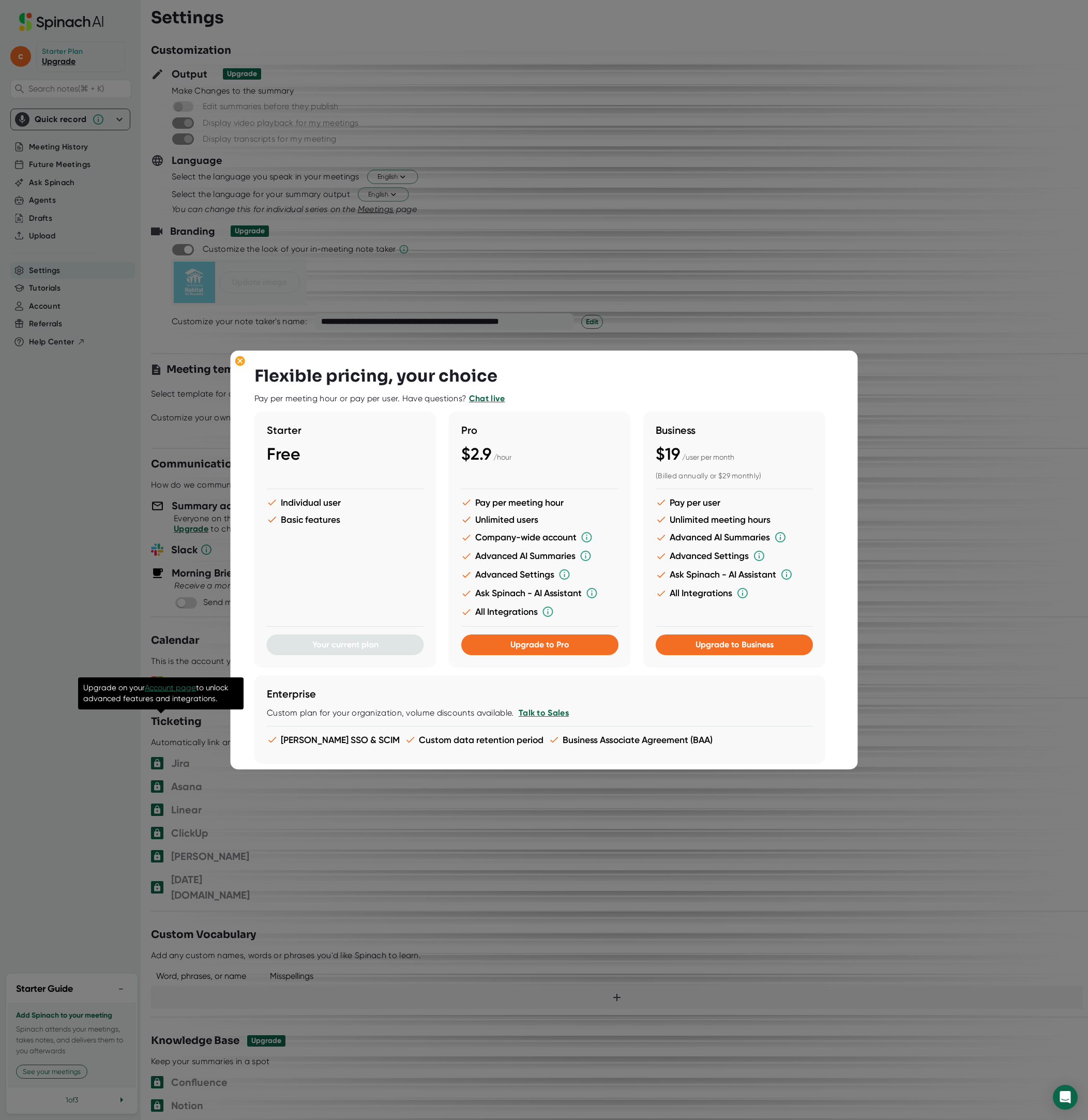
scroll to position [110, 0]
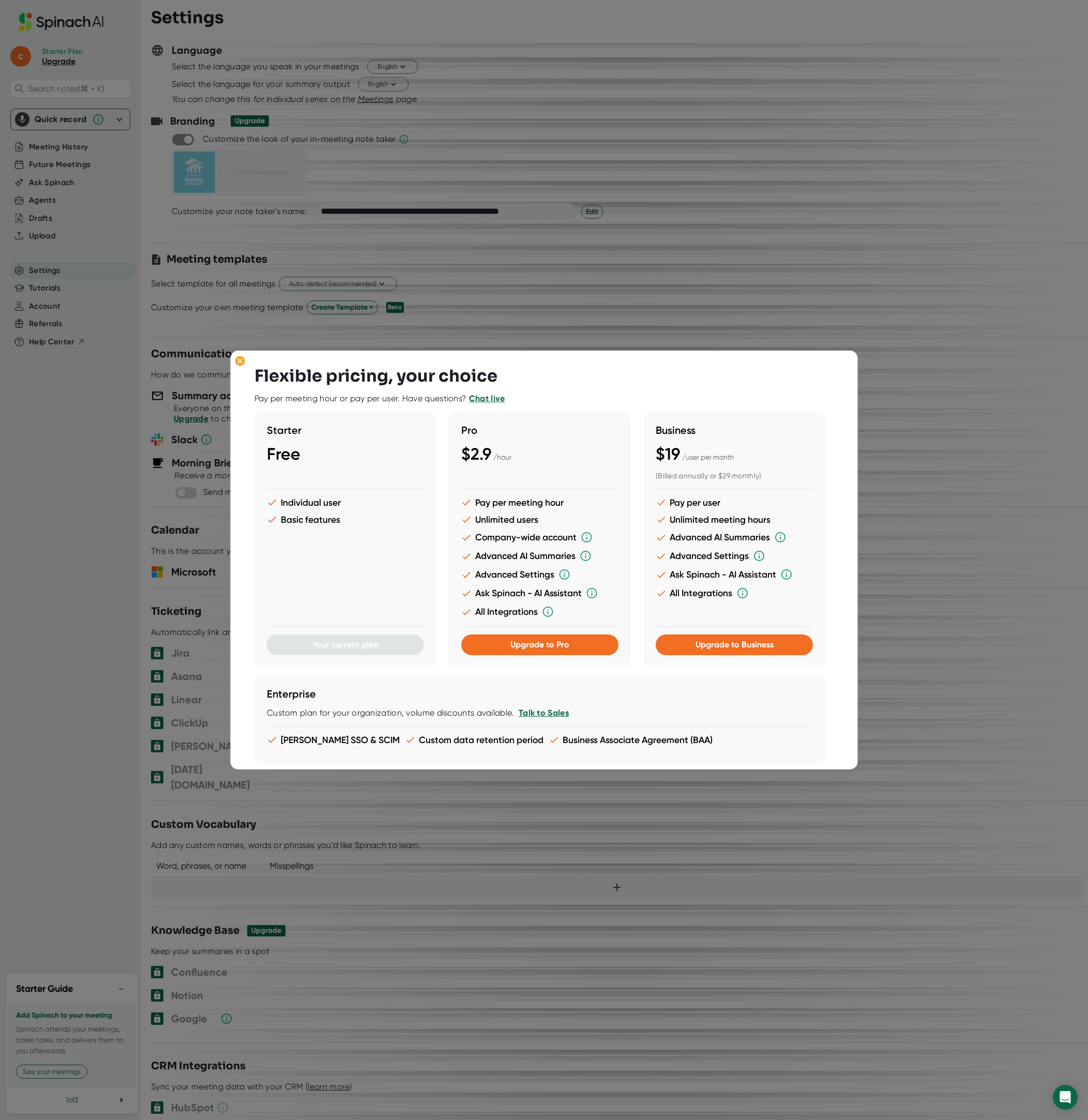
click at [798, 305] on div at bounding box center [544, 560] width 1088 height 1120
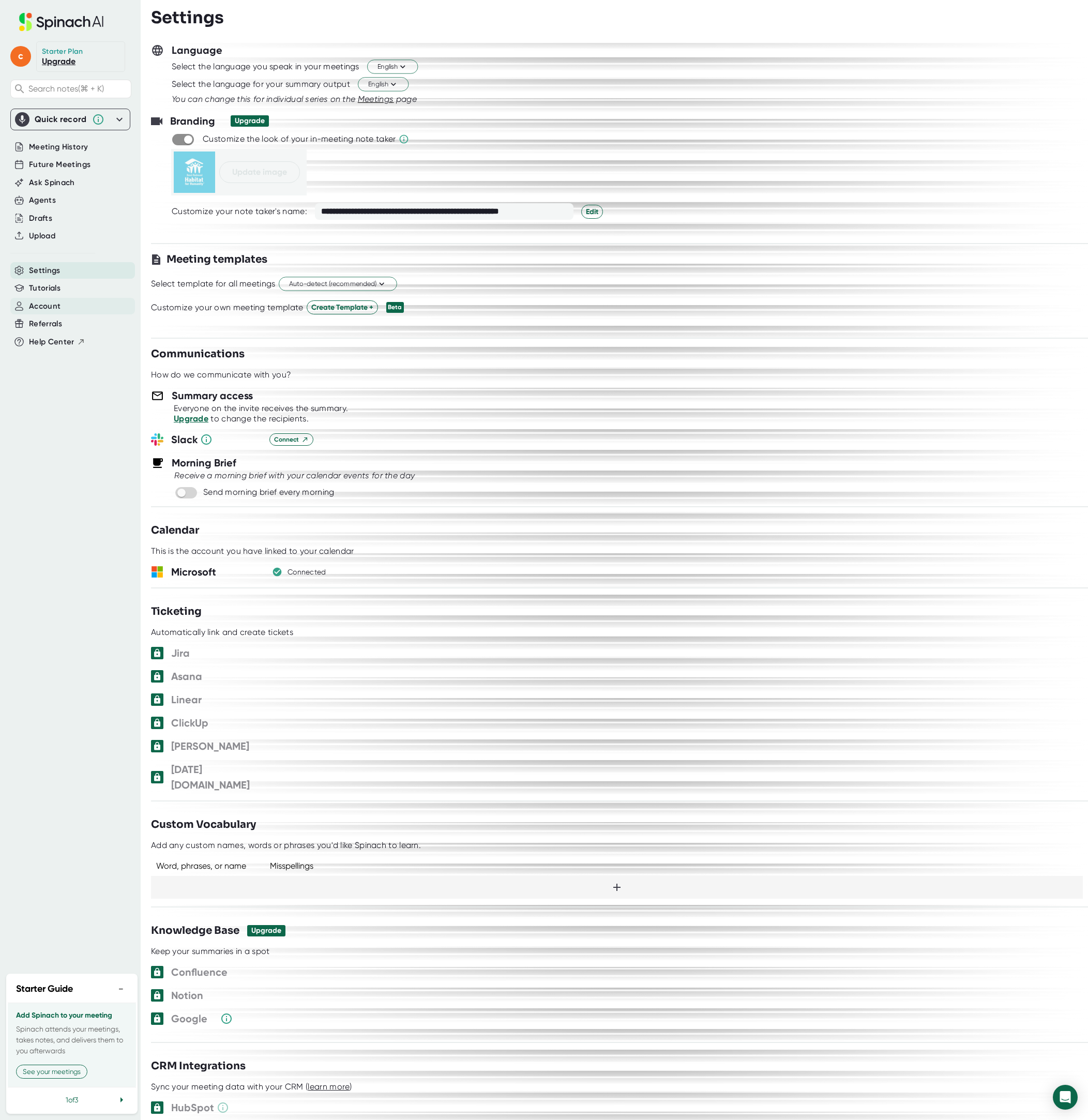
click at [49, 303] on span "Account" at bounding box center [44, 306] width 31 height 12
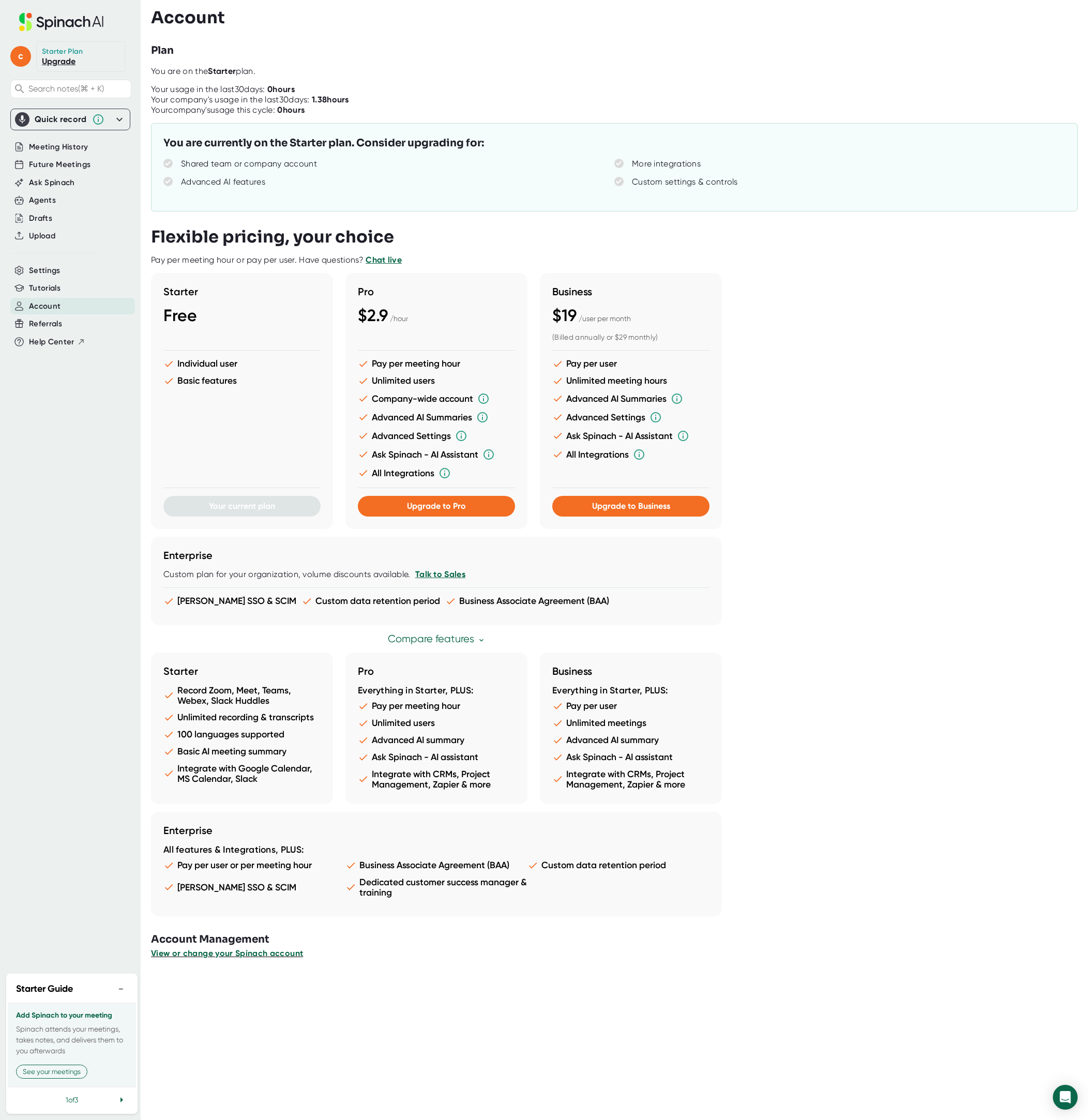
click at [248, 954] on span "View or change your Spinach account" at bounding box center [226, 953] width 152 height 9
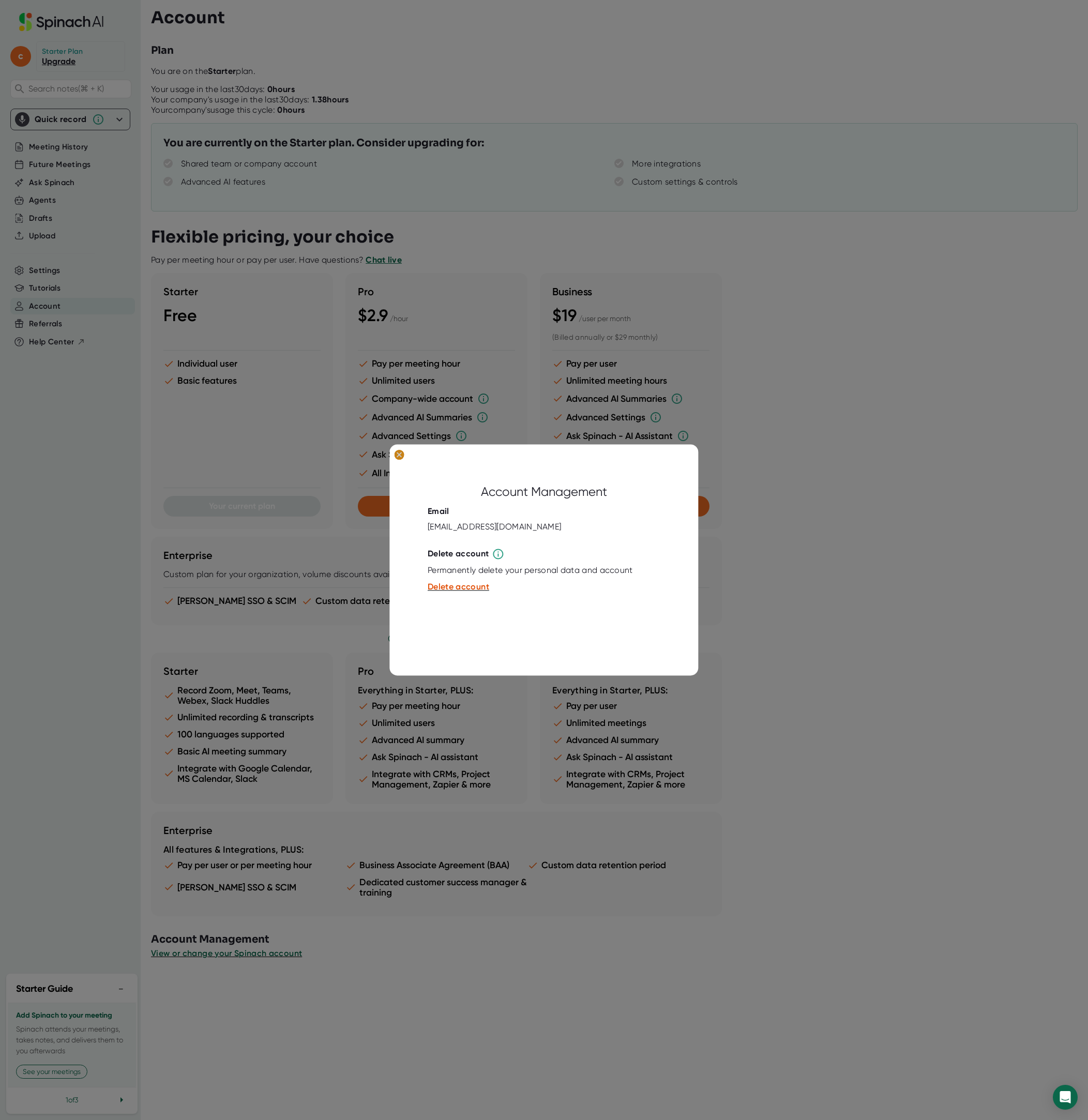
click at [399, 458] on ellipse at bounding box center [398, 455] width 9 height 10
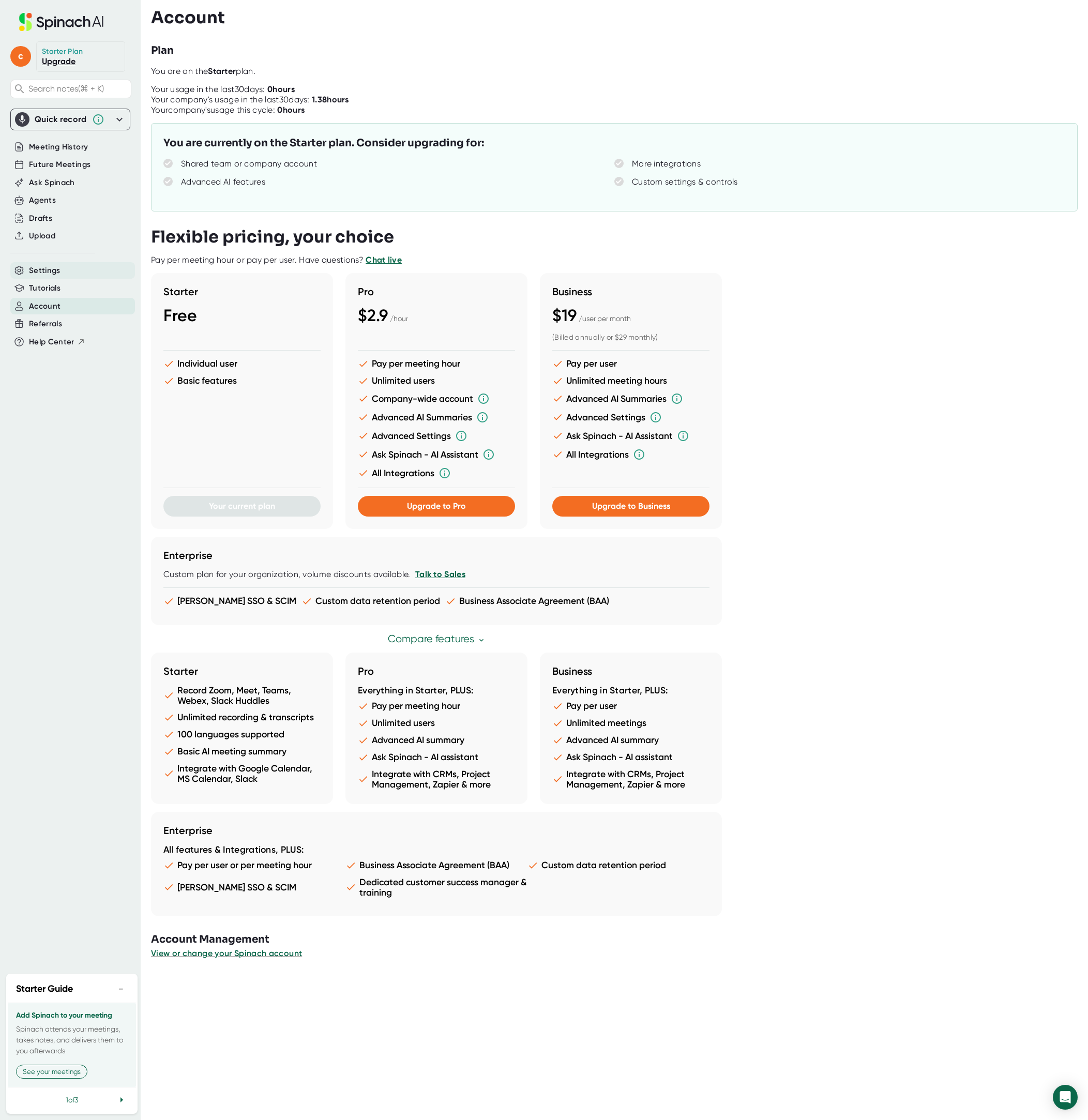
click at [52, 270] on span "Settings" at bounding box center [44, 271] width 31 height 12
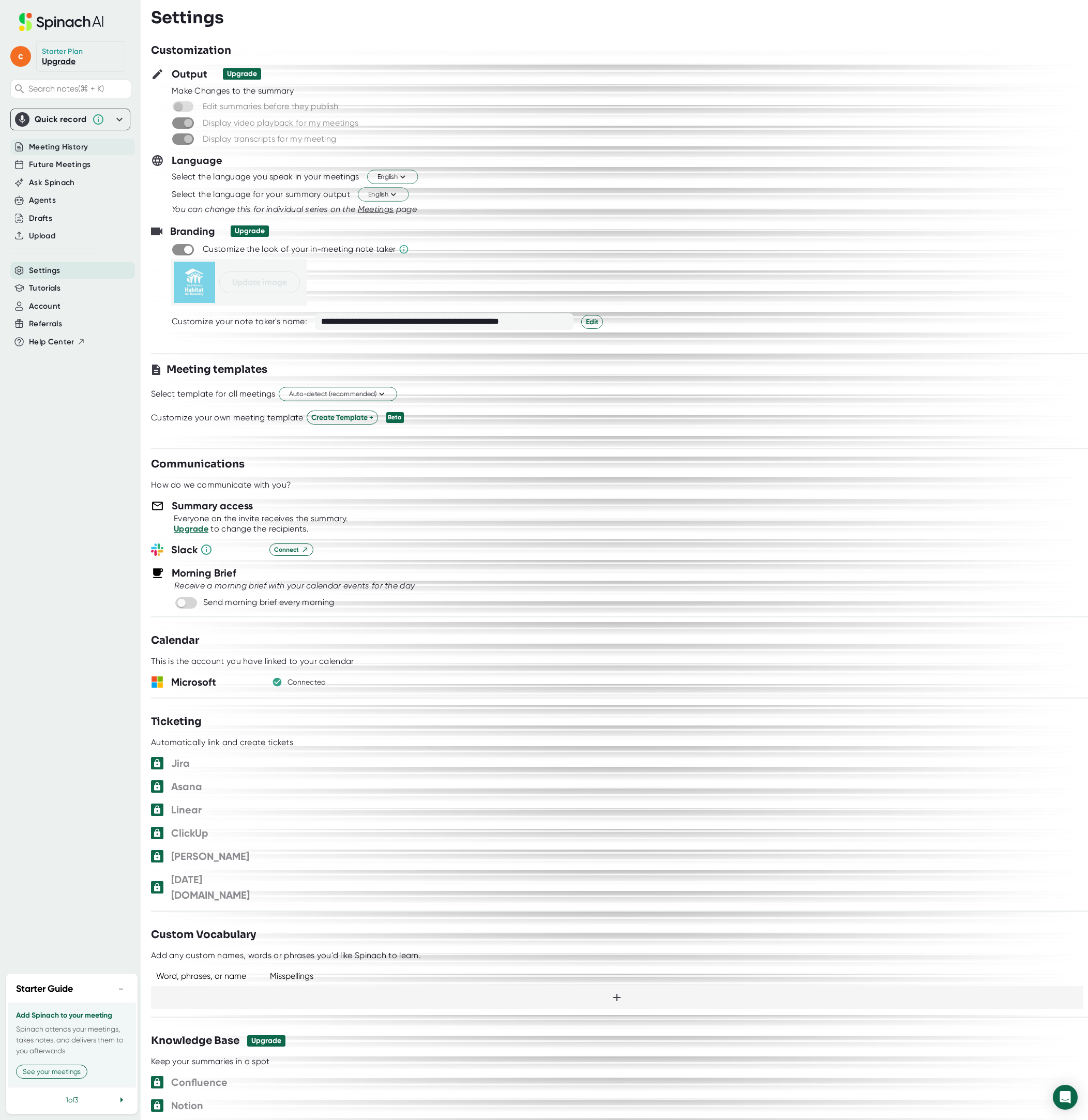
click at [55, 143] on span "Meeting History" at bounding box center [58, 147] width 59 height 12
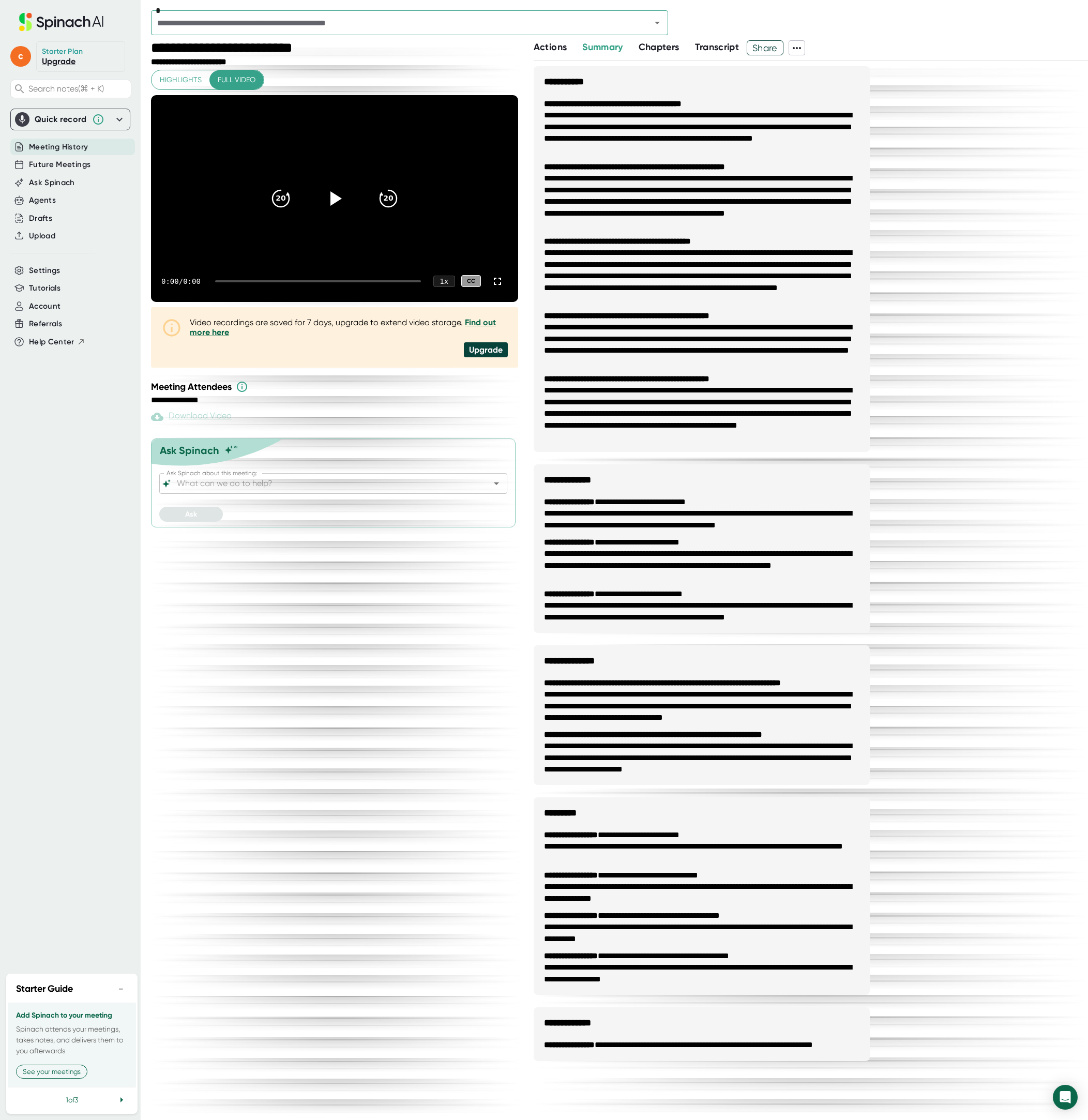
click at [65, 60] on link "Upgrade" at bounding box center [59, 60] width 33 height 9
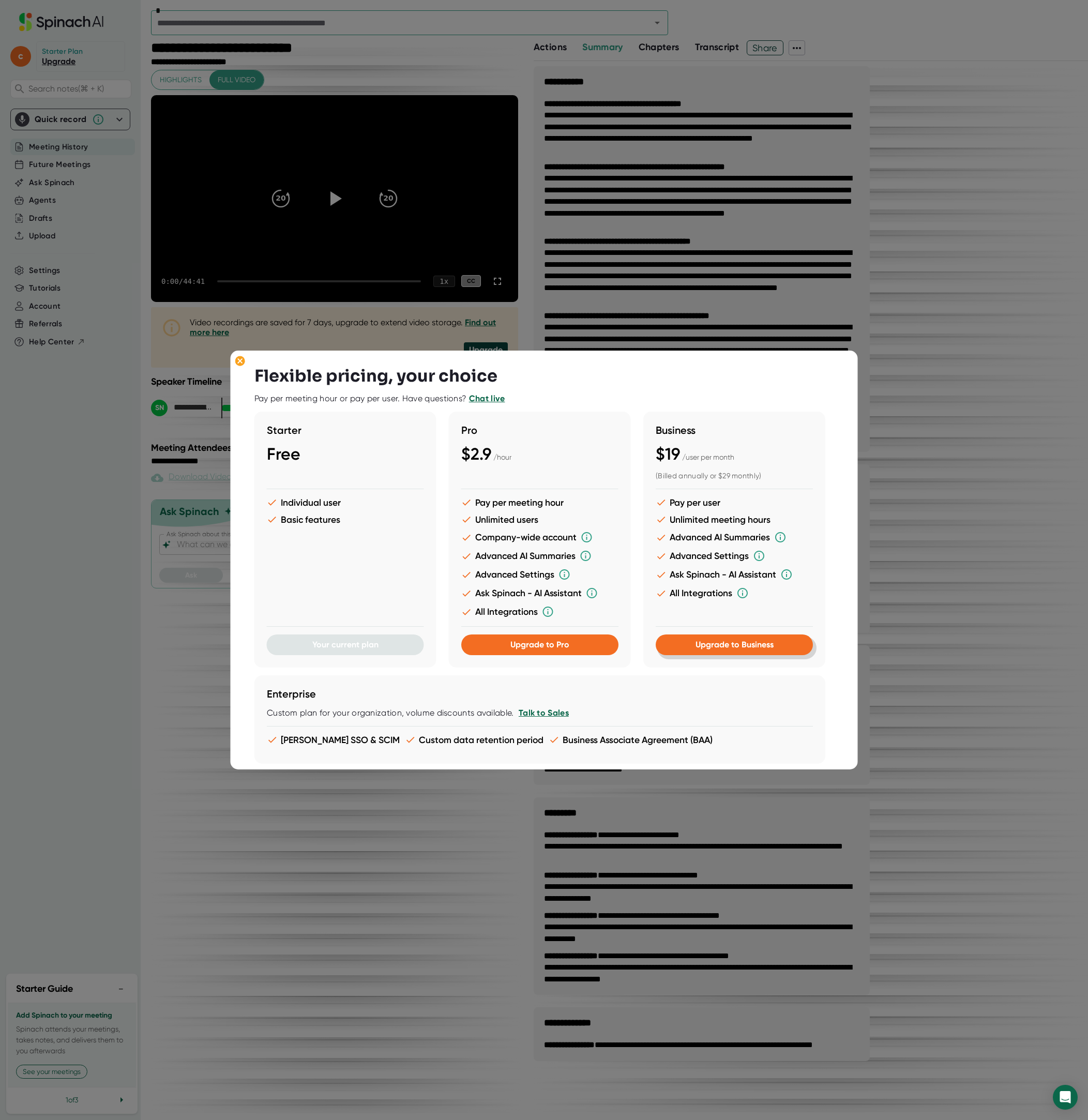
click at [735, 646] on span "Upgrade to Business" at bounding box center [734, 644] width 78 height 9
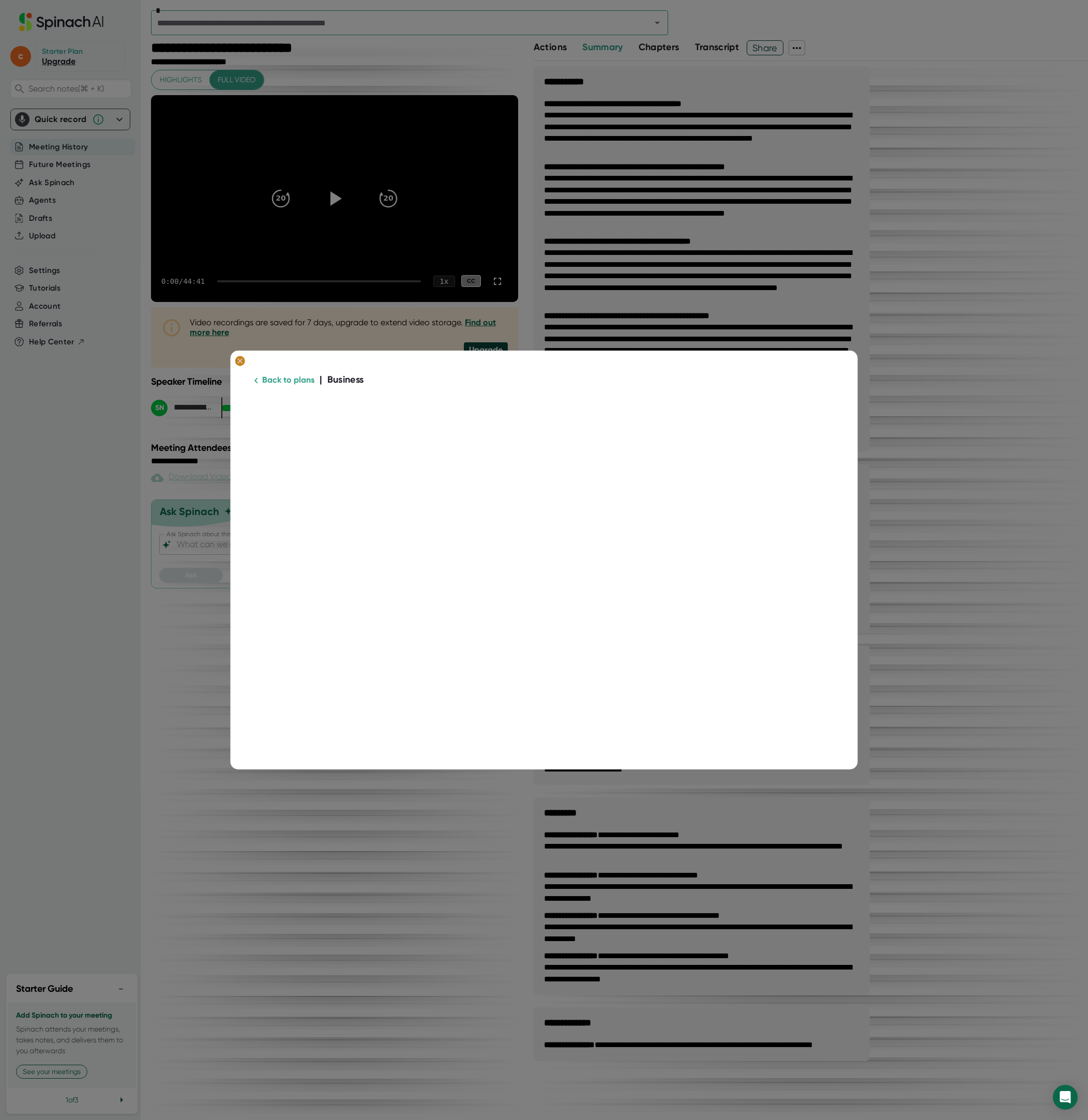
click at [240, 361] on icon at bounding box center [240, 361] width 4 height 4
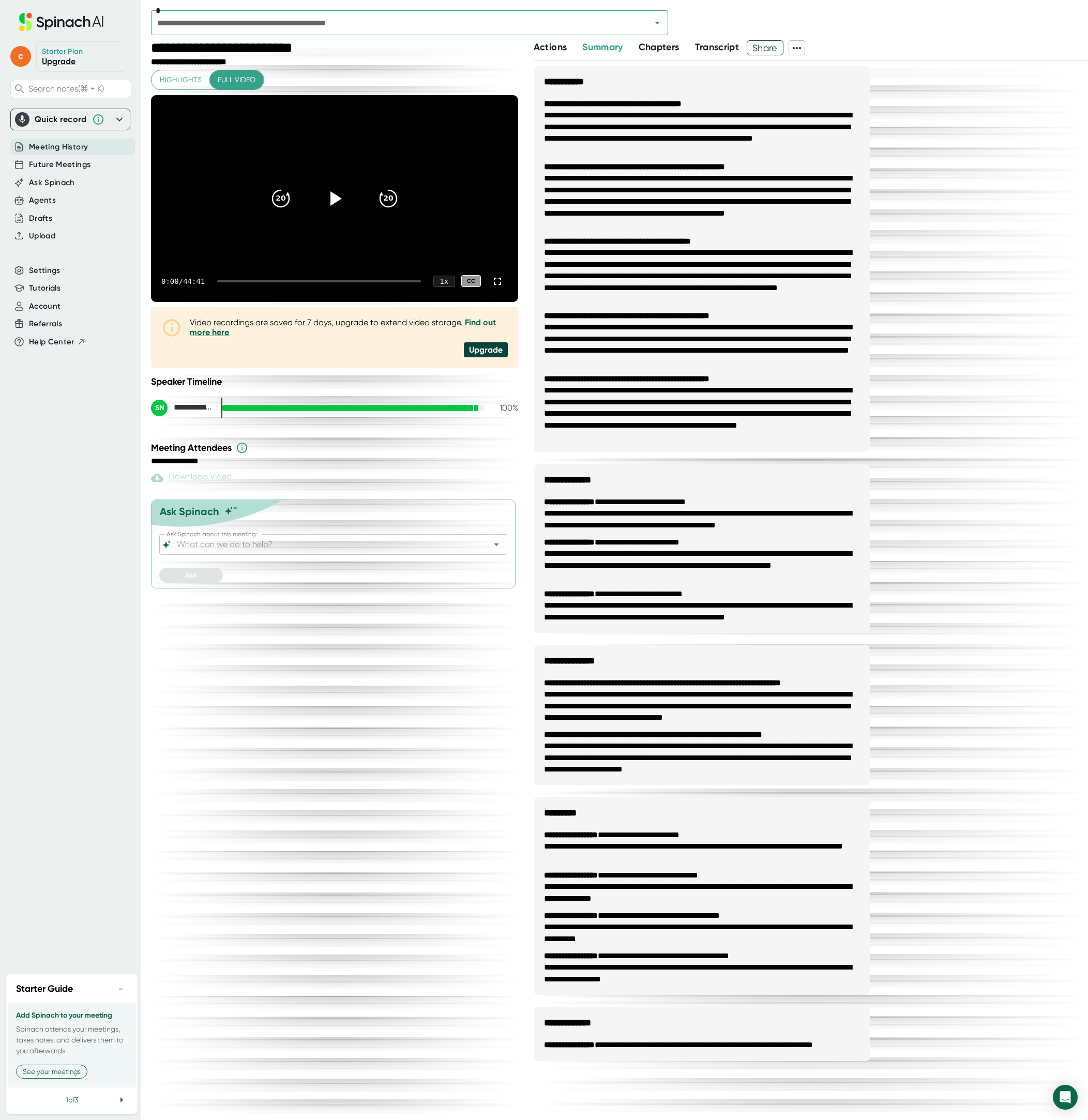
click at [47, 397] on div "c Starter Plan Upgrade Search notes (⌘ + K) Quick record MacBook Air Microphone…" at bounding box center [70, 483] width 140 height 967
click at [52, 265] on span "Settings" at bounding box center [44, 271] width 31 height 12
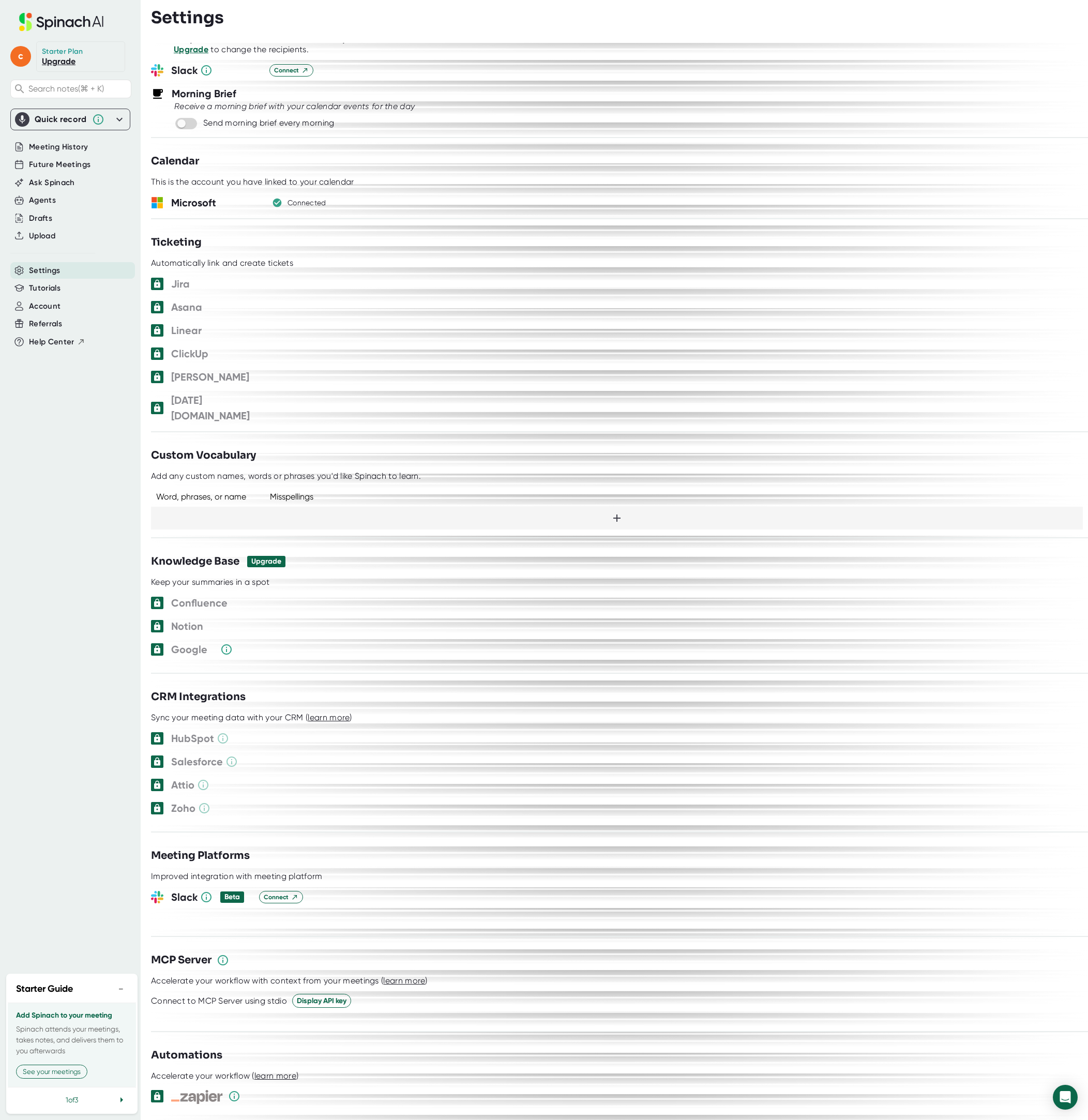
click at [122, 990] on button "−" at bounding box center [121, 988] width 13 height 15
click at [60, 304] on div "Account" at bounding box center [72, 306] width 124 height 17
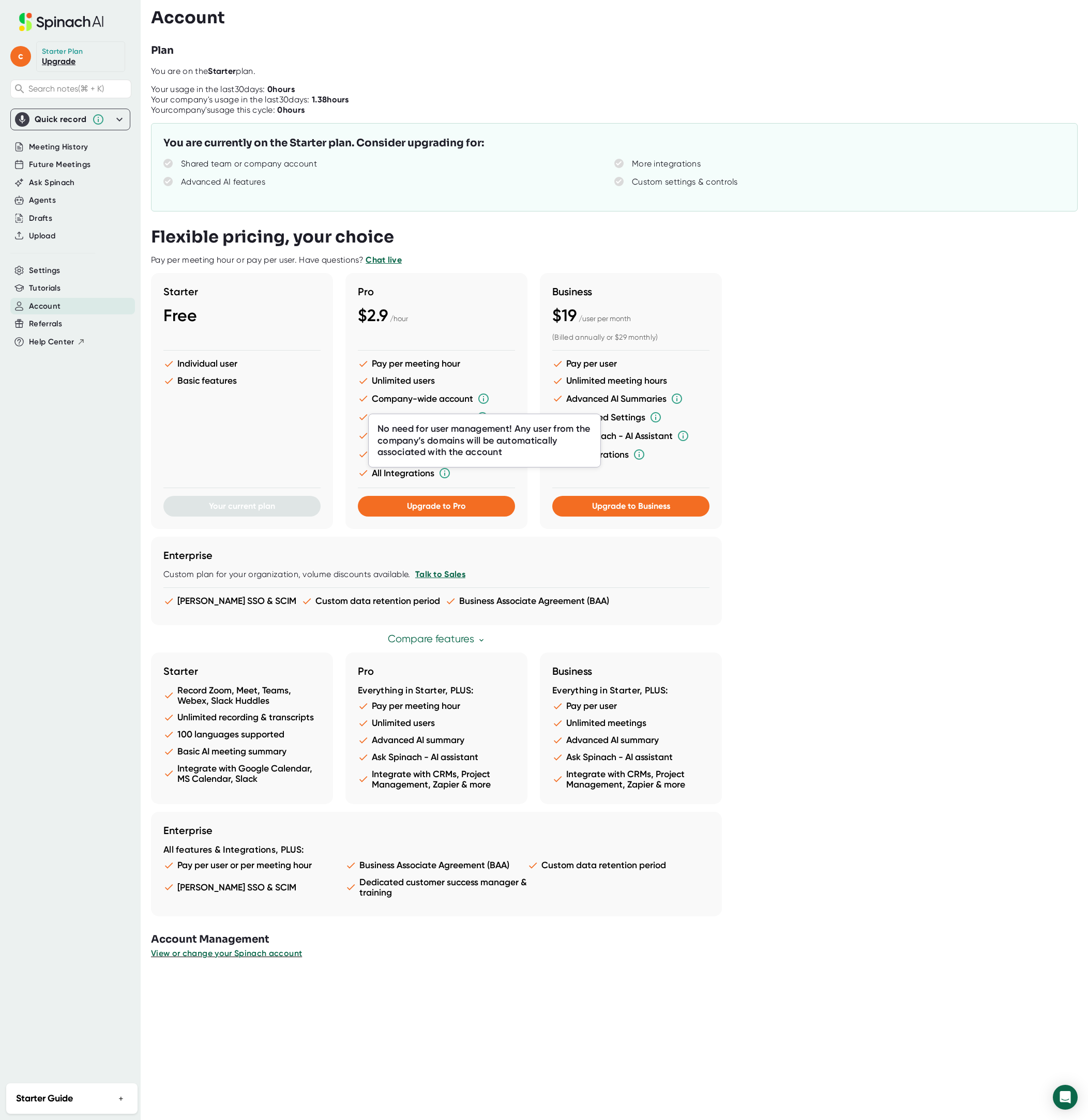
click at [486, 399] on icon at bounding box center [483, 398] width 12 height 12
click at [453, 507] on span "Upgrade to Pro" at bounding box center [436, 505] width 59 height 9
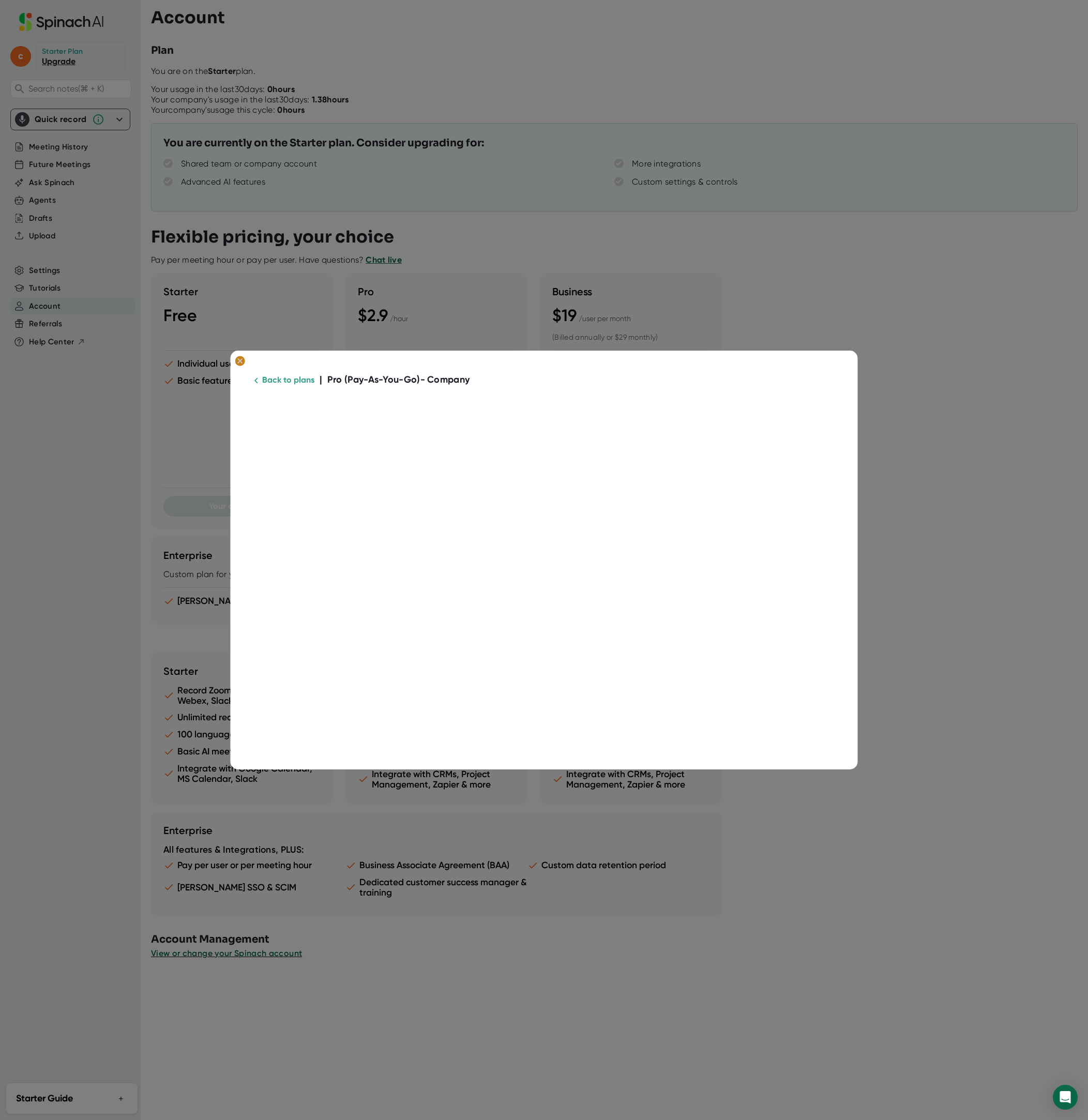
click at [237, 356] on icon at bounding box center [240, 361] width 10 height 10
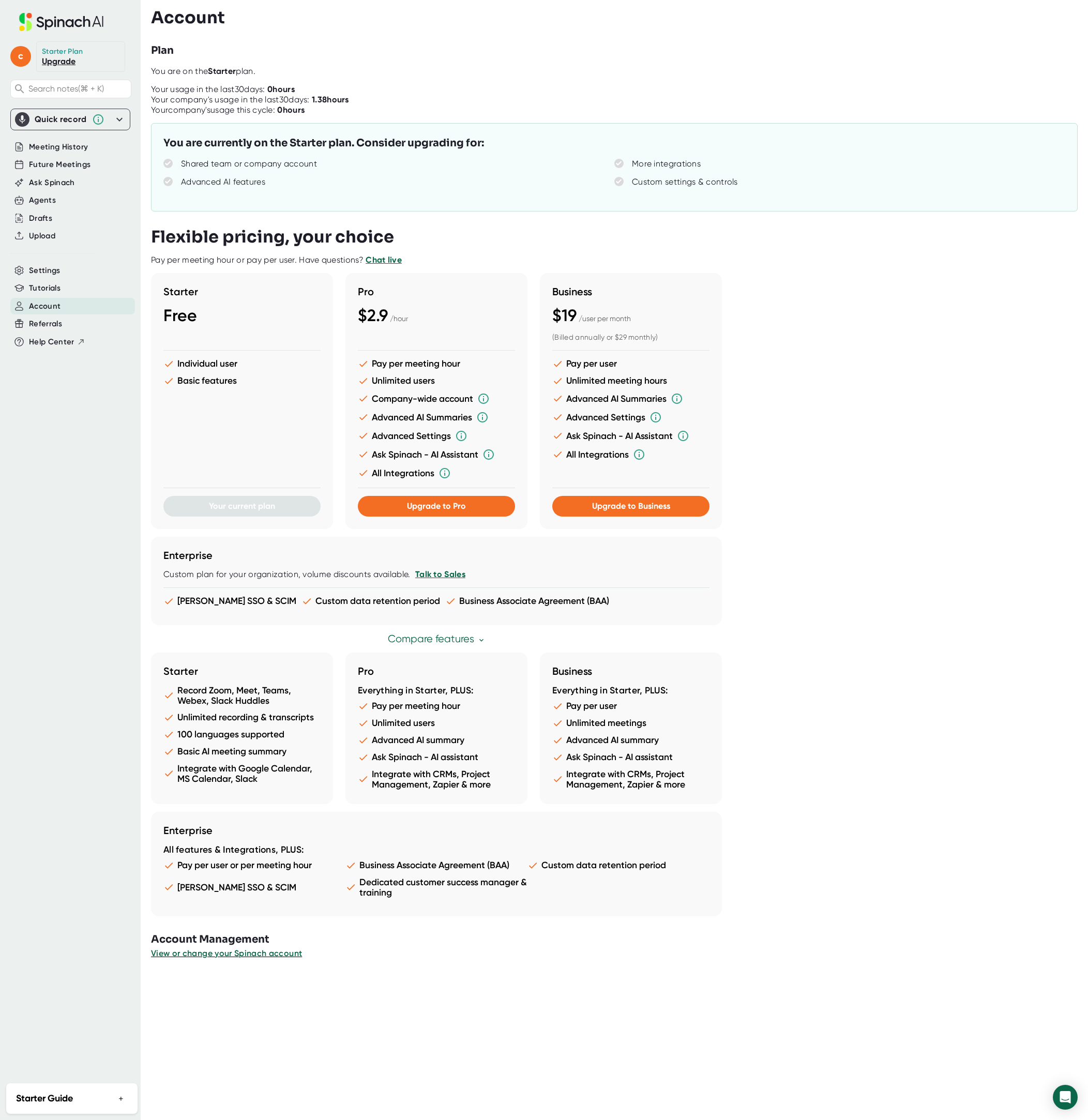
click at [351, 1006] on div "Account Plan You are on the Starter plan. Your usage in the last 30 days: 0 hou…" at bounding box center [619, 560] width 937 height 1120
click at [46, 269] on span "Settings" at bounding box center [44, 271] width 31 height 12
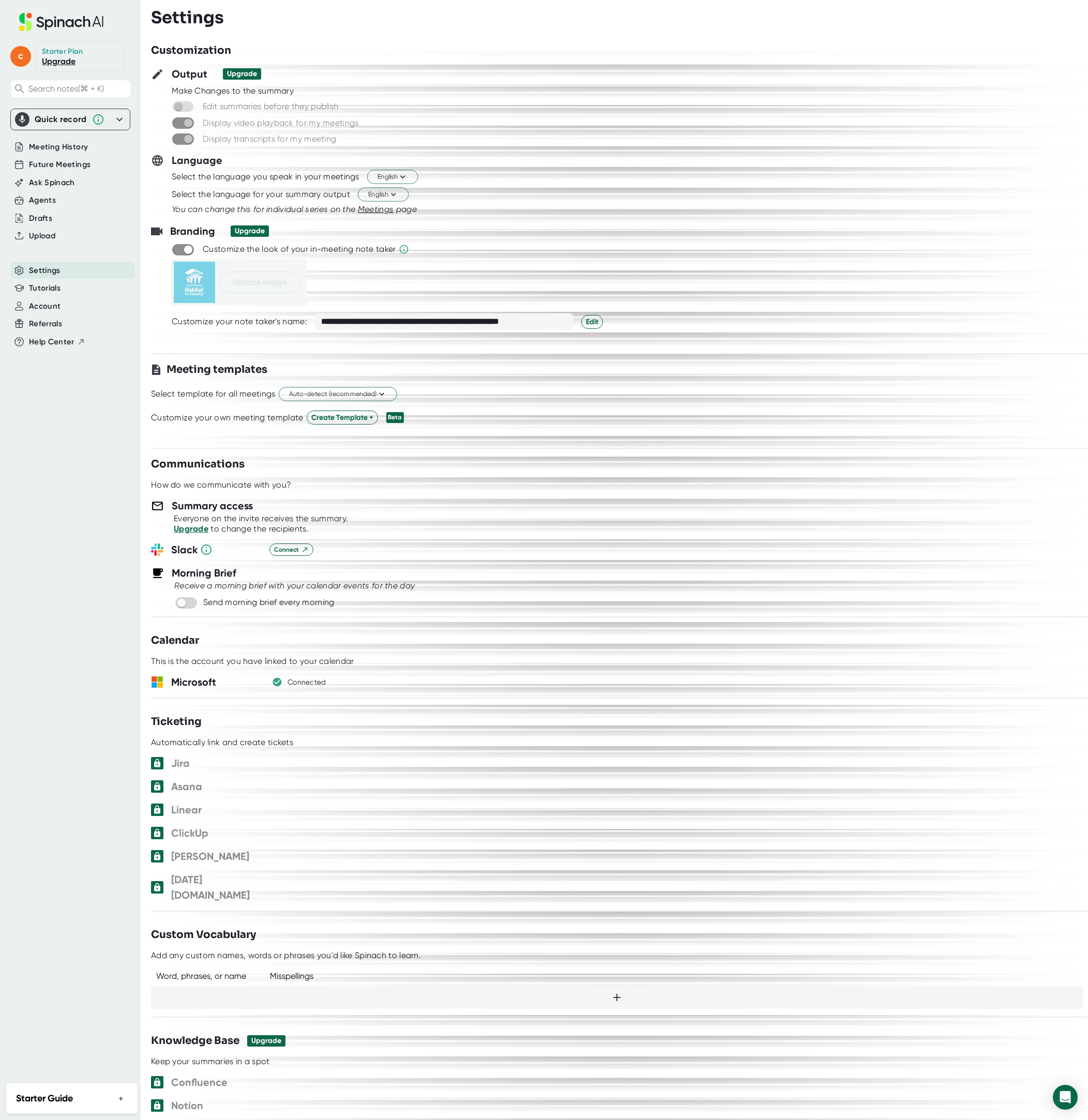
click at [197, 322] on div "Customize your note taker's name:" at bounding box center [239, 322] width 135 height 10
click at [285, 323] on div "Customize your note taker's name:" at bounding box center [239, 322] width 135 height 10
click at [368, 320] on div "**********" at bounding box center [444, 321] width 258 height 17
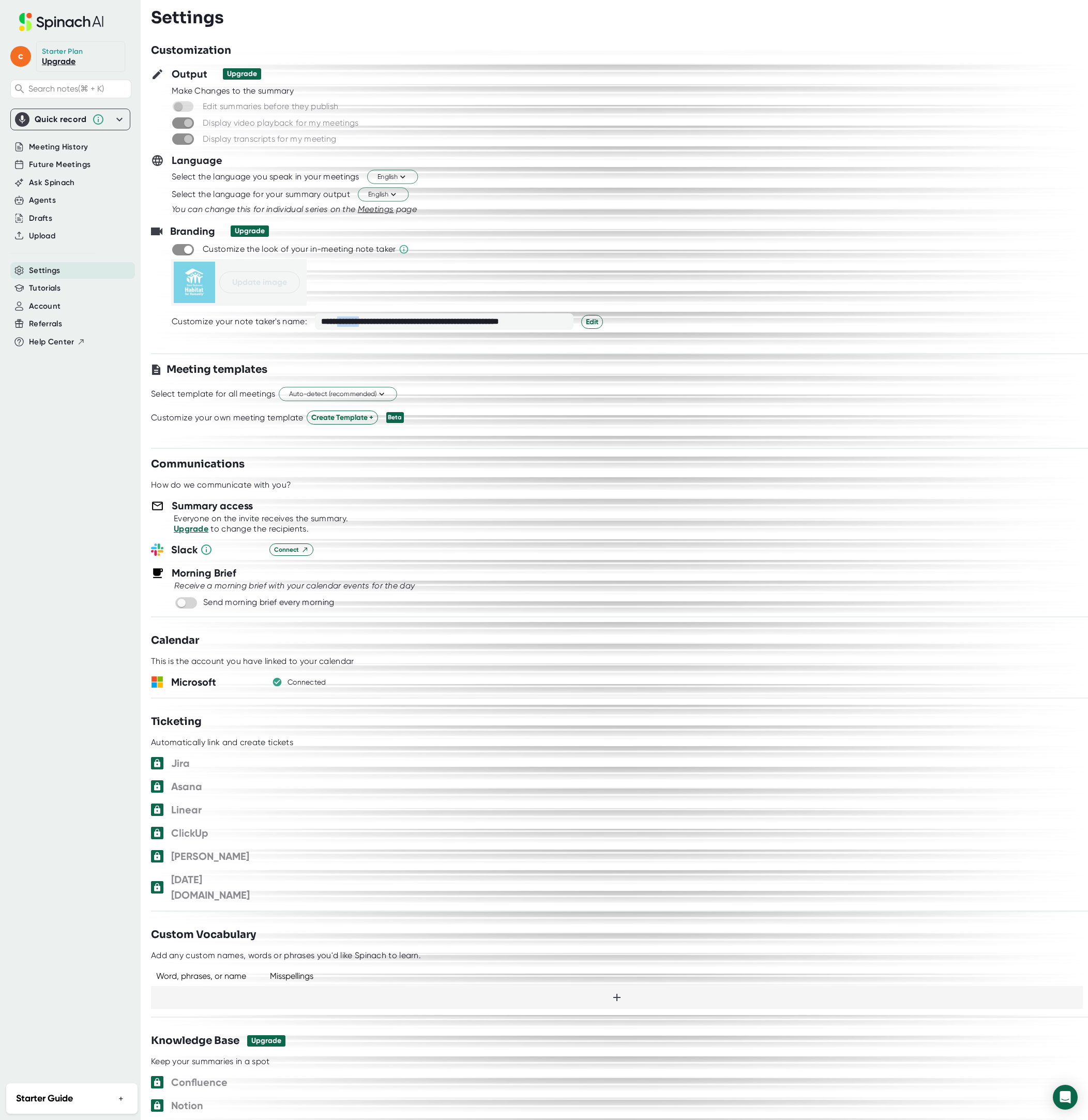
click at [368, 320] on div "**********" at bounding box center [444, 321] width 258 height 17
click at [332, 323] on div "**********" at bounding box center [444, 321] width 258 height 17
click at [210, 401] on div "Select template for all meetings Auto-detect (recommended)" at bounding box center [619, 394] width 937 height 17
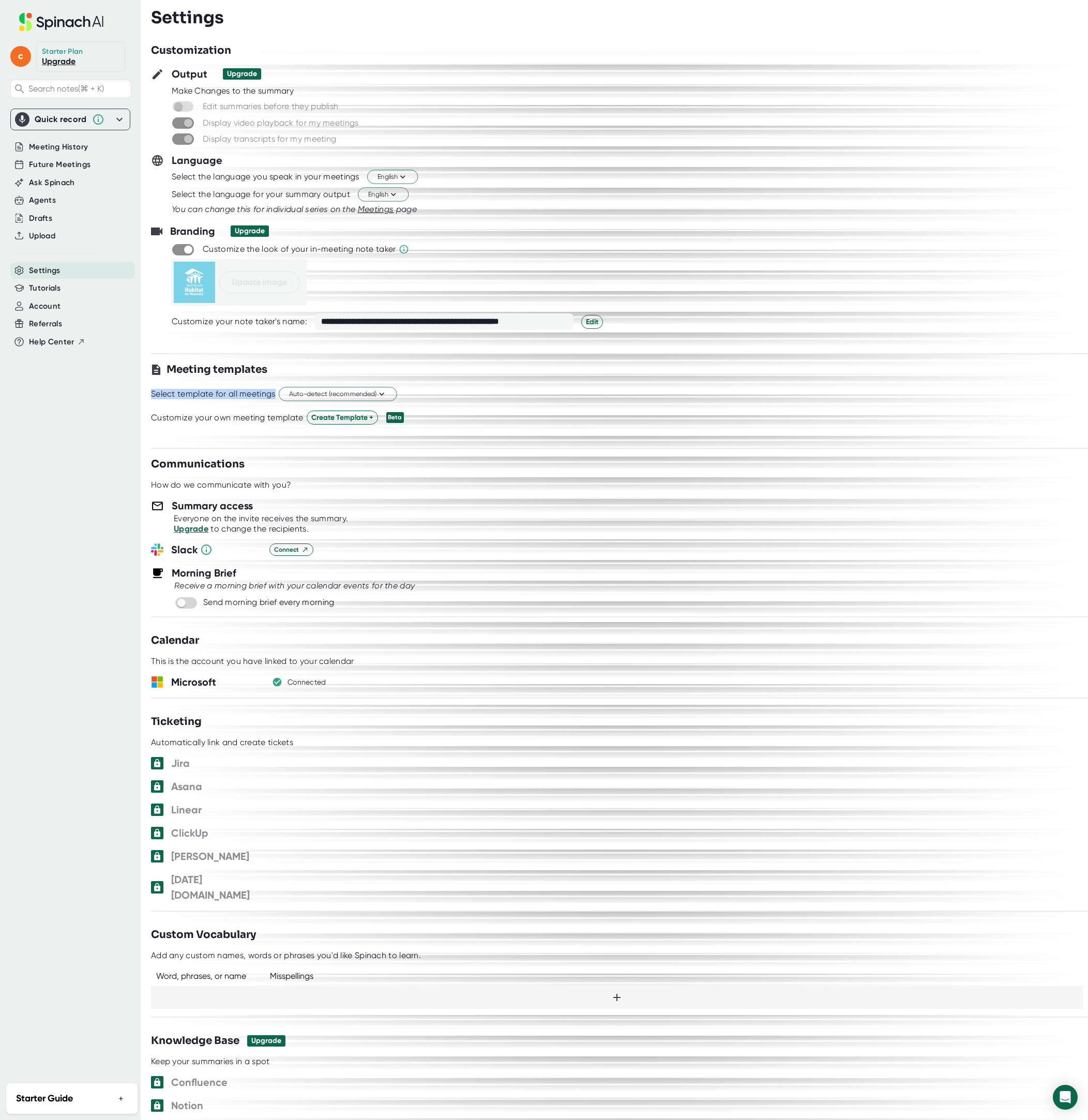
drag, startPoint x: 210, startPoint y: 401, endPoint x: 196, endPoint y: 394, distance: 15.7
click at [210, 401] on div "Select template for all meetings Auto-detect (recommended)" at bounding box center [619, 394] width 937 height 17
click at [196, 394] on div "Select template for all meetings" at bounding box center [213, 394] width 124 height 10
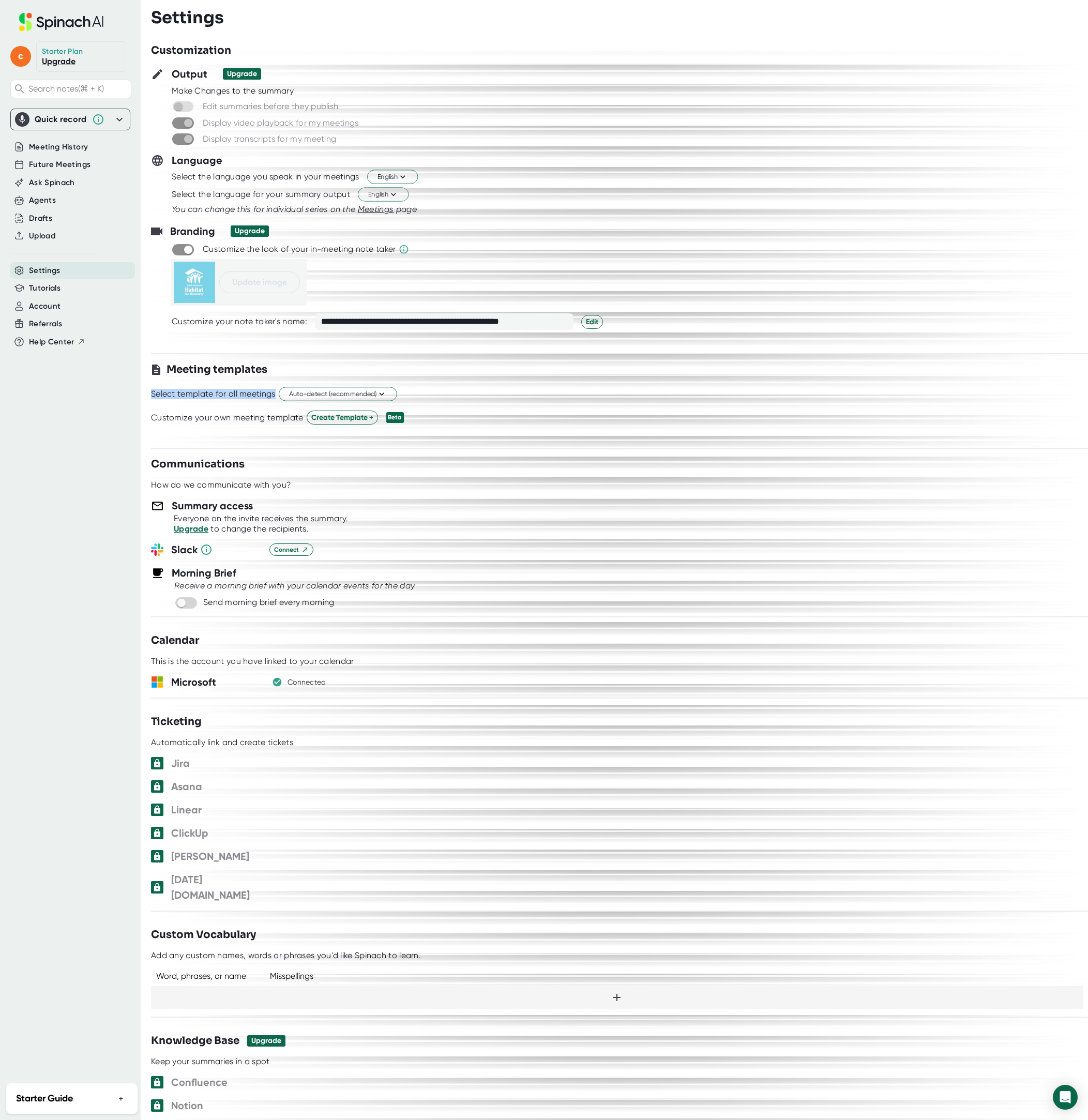
click at [196, 394] on div "Select template for all meetings" at bounding box center [213, 394] width 124 height 10
click at [237, 397] on div "Select template for all meetings" at bounding box center [213, 394] width 124 height 10
click at [20, 54] on span "c" at bounding box center [20, 56] width 20 height 20
click at [49, 73] on span "[EMAIL_ADDRESS][DOMAIN_NAME]" at bounding box center [64, 75] width 98 height 12
click at [44, 102] on b "Edit Profile" at bounding box center [50, 102] width 33 height 9
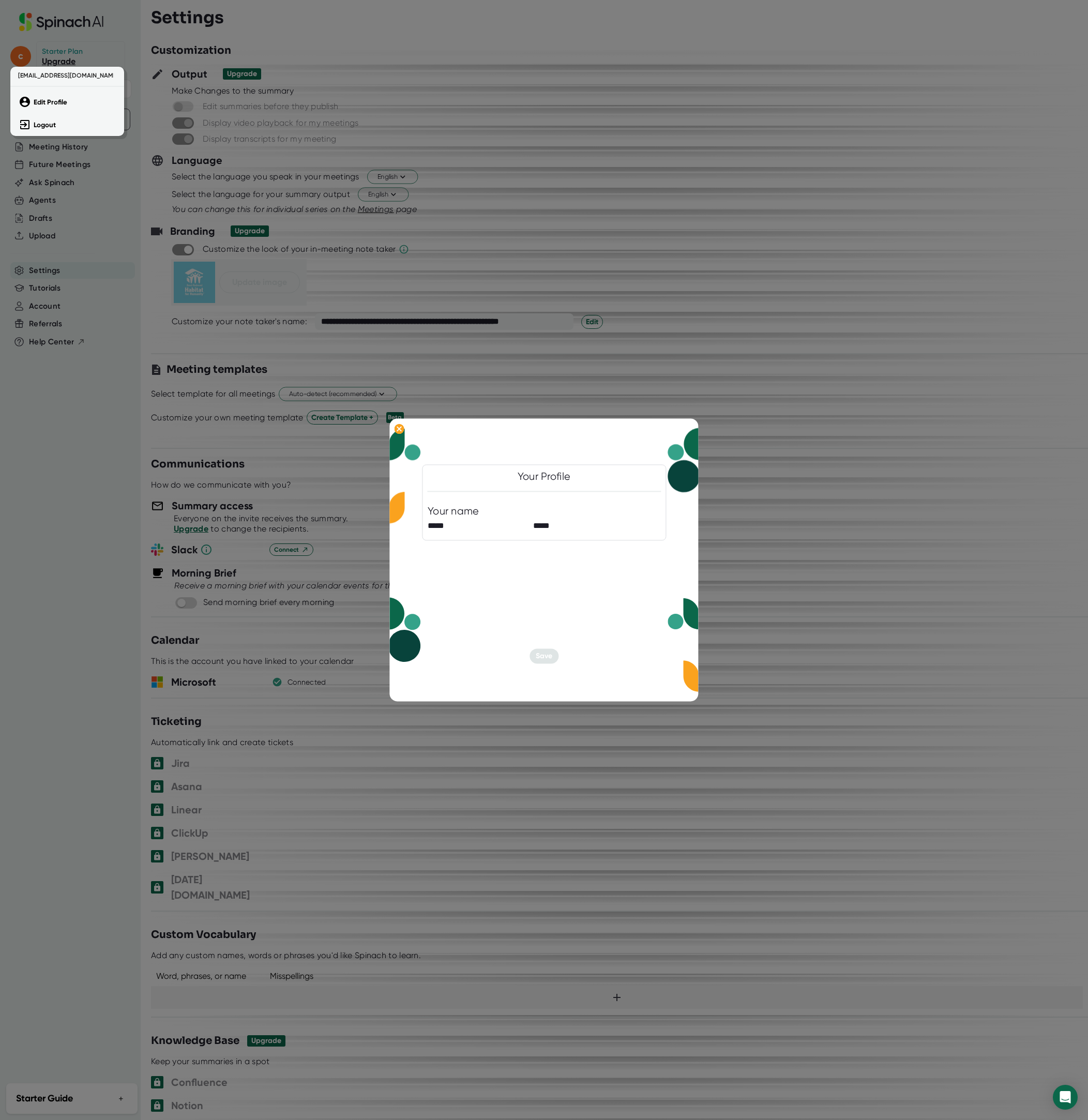
click at [536, 608] on div at bounding box center [544, 560] width 1088 height 1120
click at [547, 643] on div "Your Profile Your name ***** ***** Save" at bounding box center [544, 560] width 309 height 283
click at [545, 648] on div "Your Profile Your name ***** ***** Save" at bounding box center [544, 560] width 309 height 283
click at [397, 427] on icon at bounding box center [400, 429] width 4 height 4
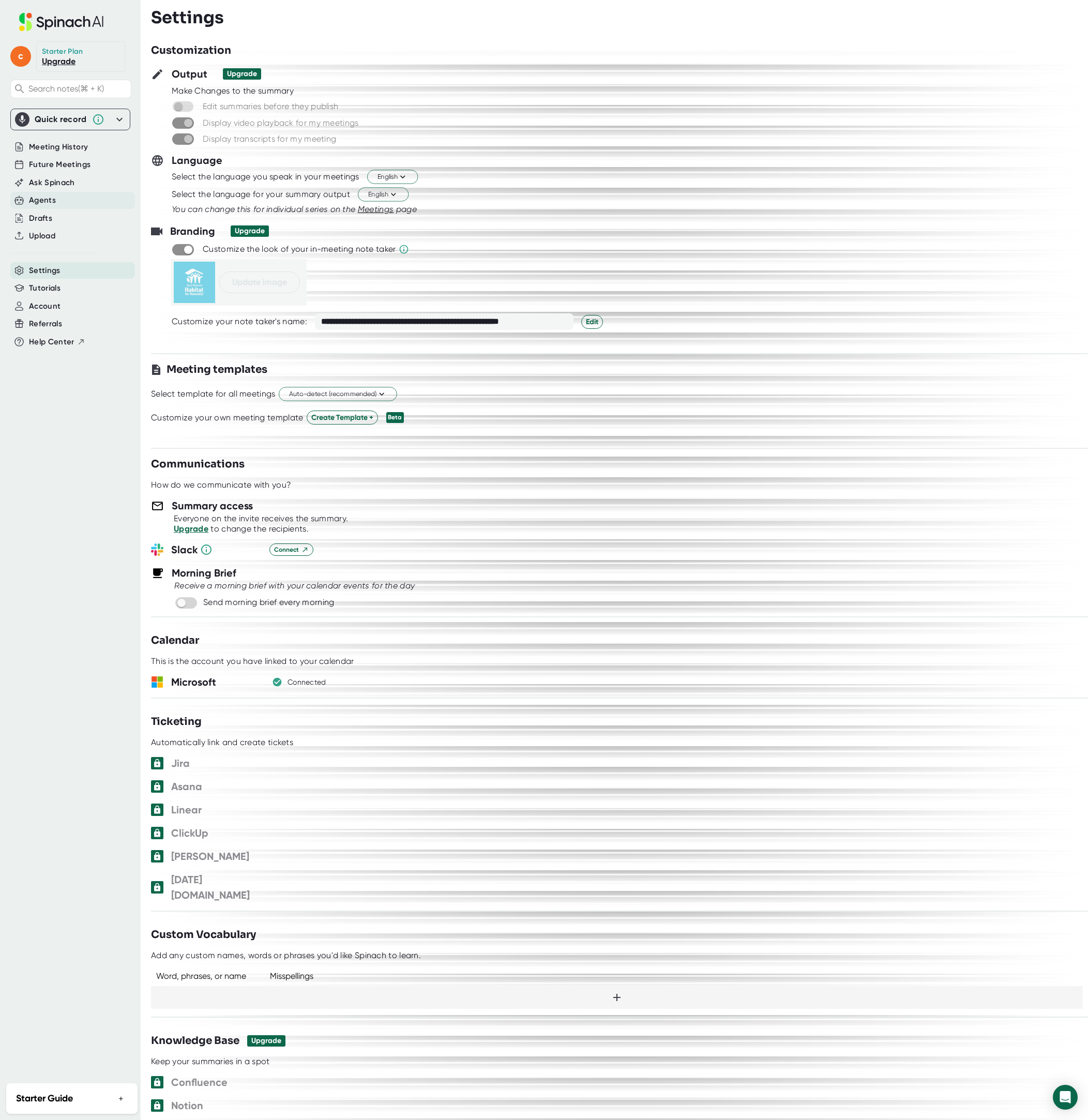
click at [40, 199] on div "Agents" at bounding box center [42, 200] width 27 height 12
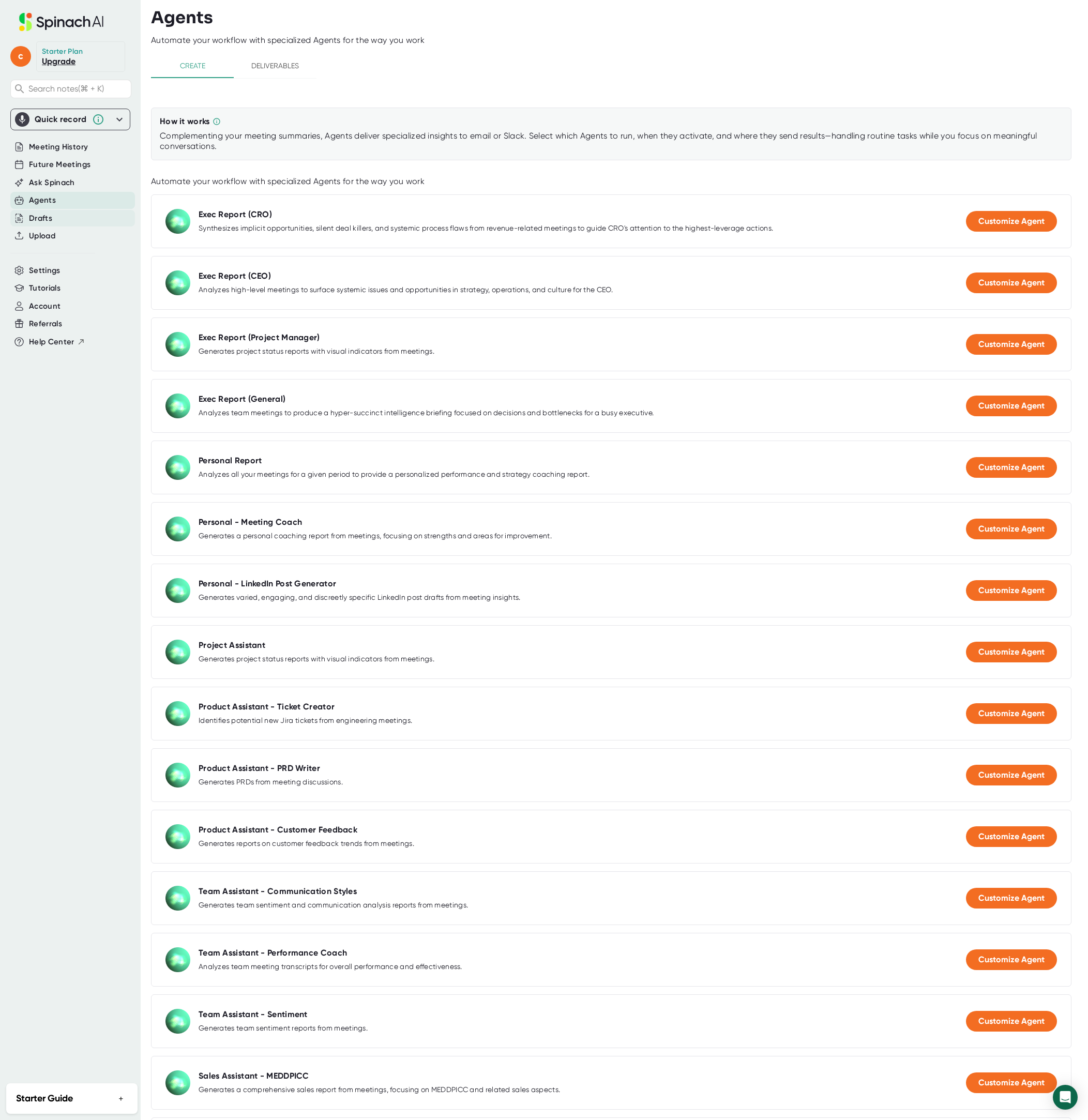
click at [49, 218] on div "Drafts" at bounding box center [41, 218] width 23 height 12
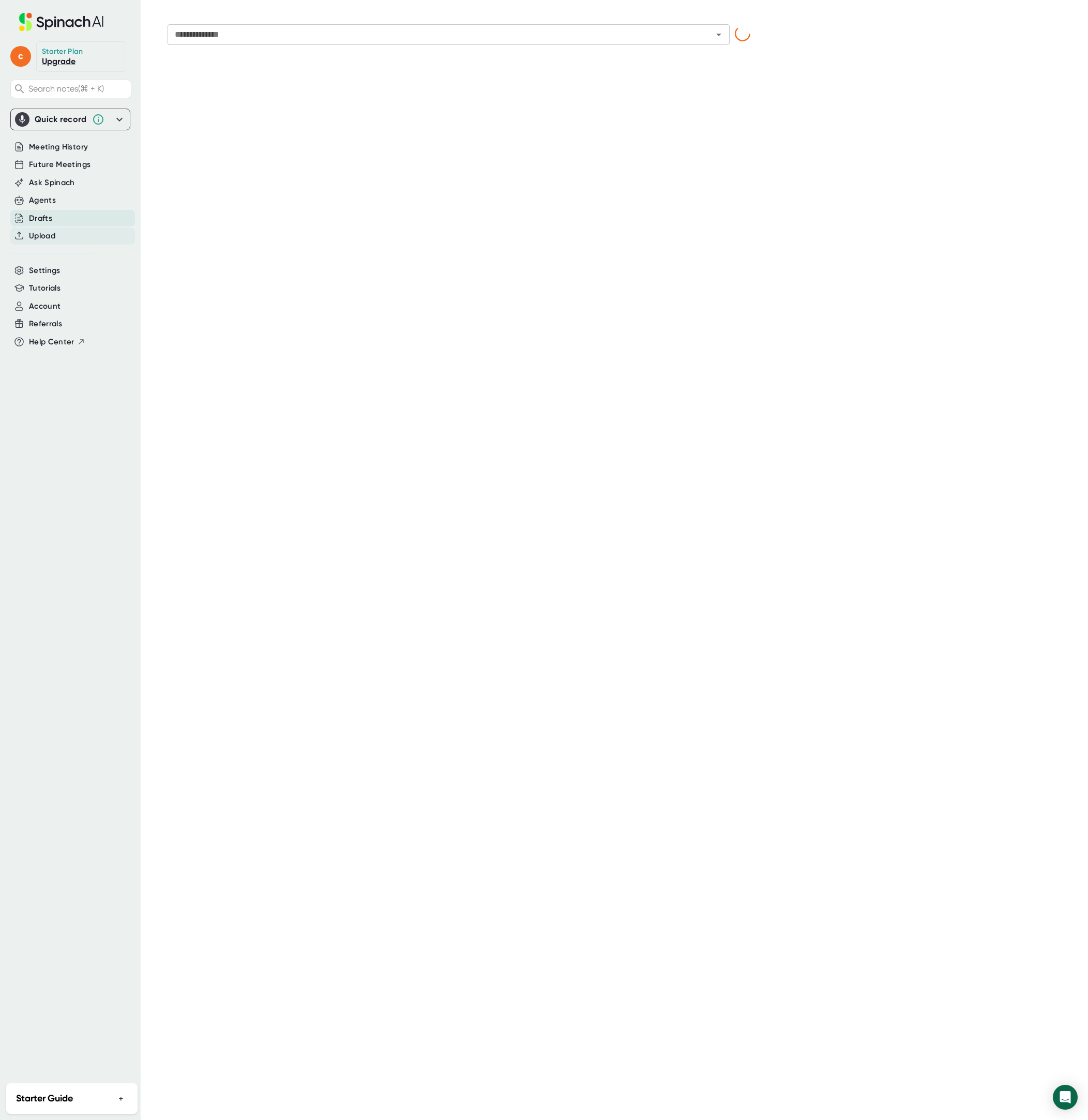
click at [49, 233] on span "Upload" at bounding box center [42, 236] width 26 height 12
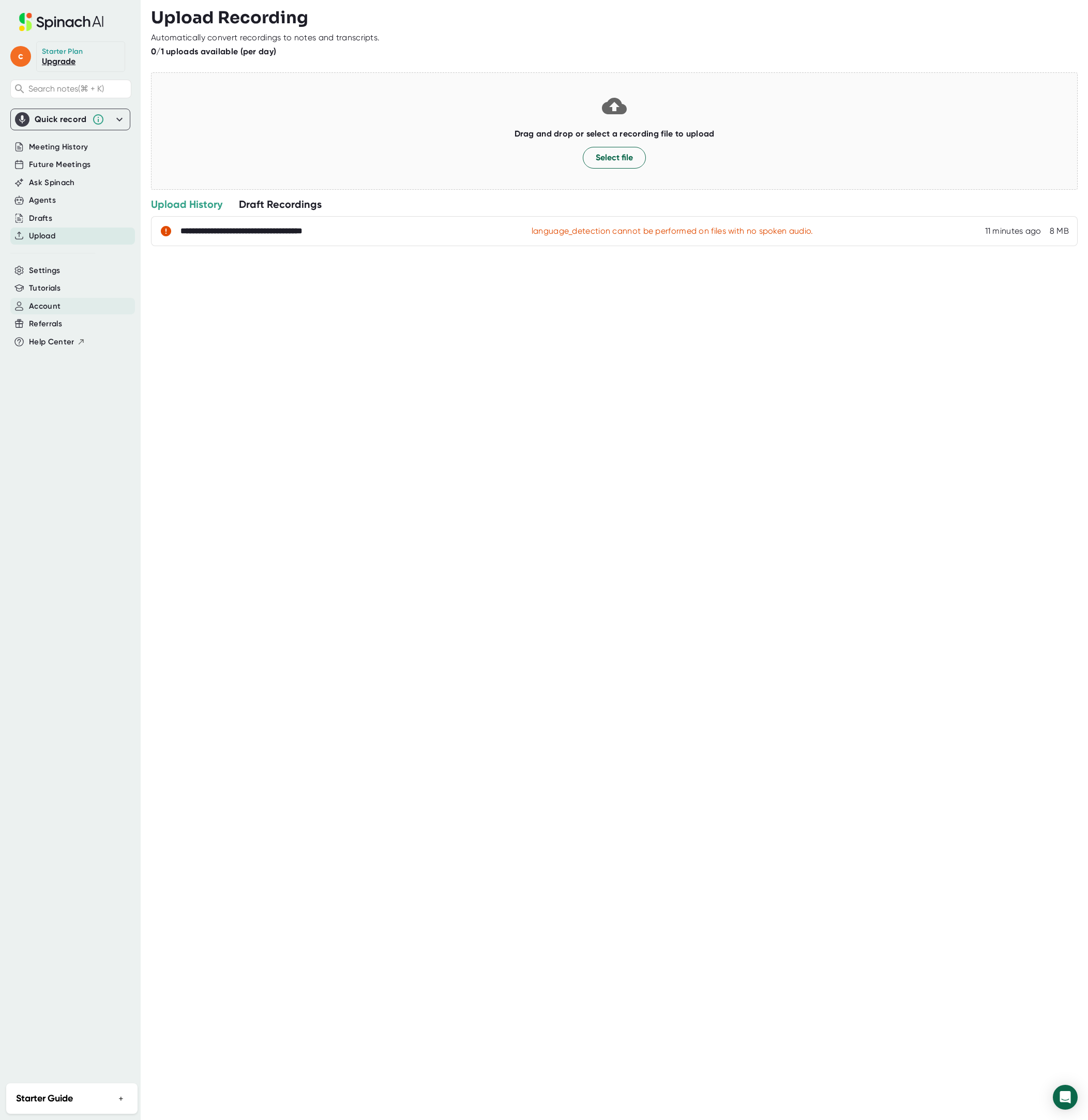
click at [56, 302] on span "Account" at bounding box center [44, 306] width 31 height 12
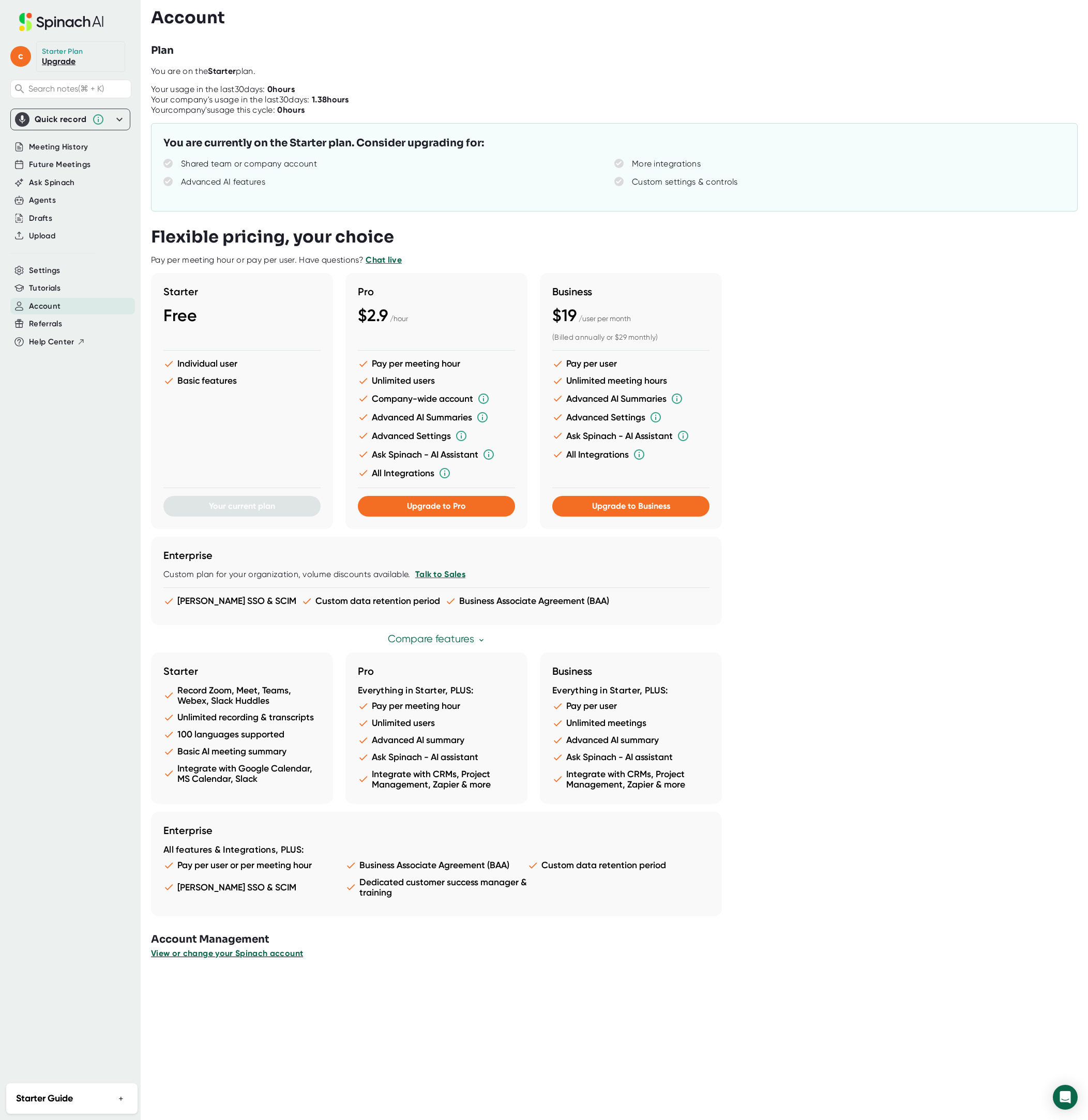
click at [256, 953] on span "View or change your Spinach account" at bounding box center [226, 953] width 152 height 9
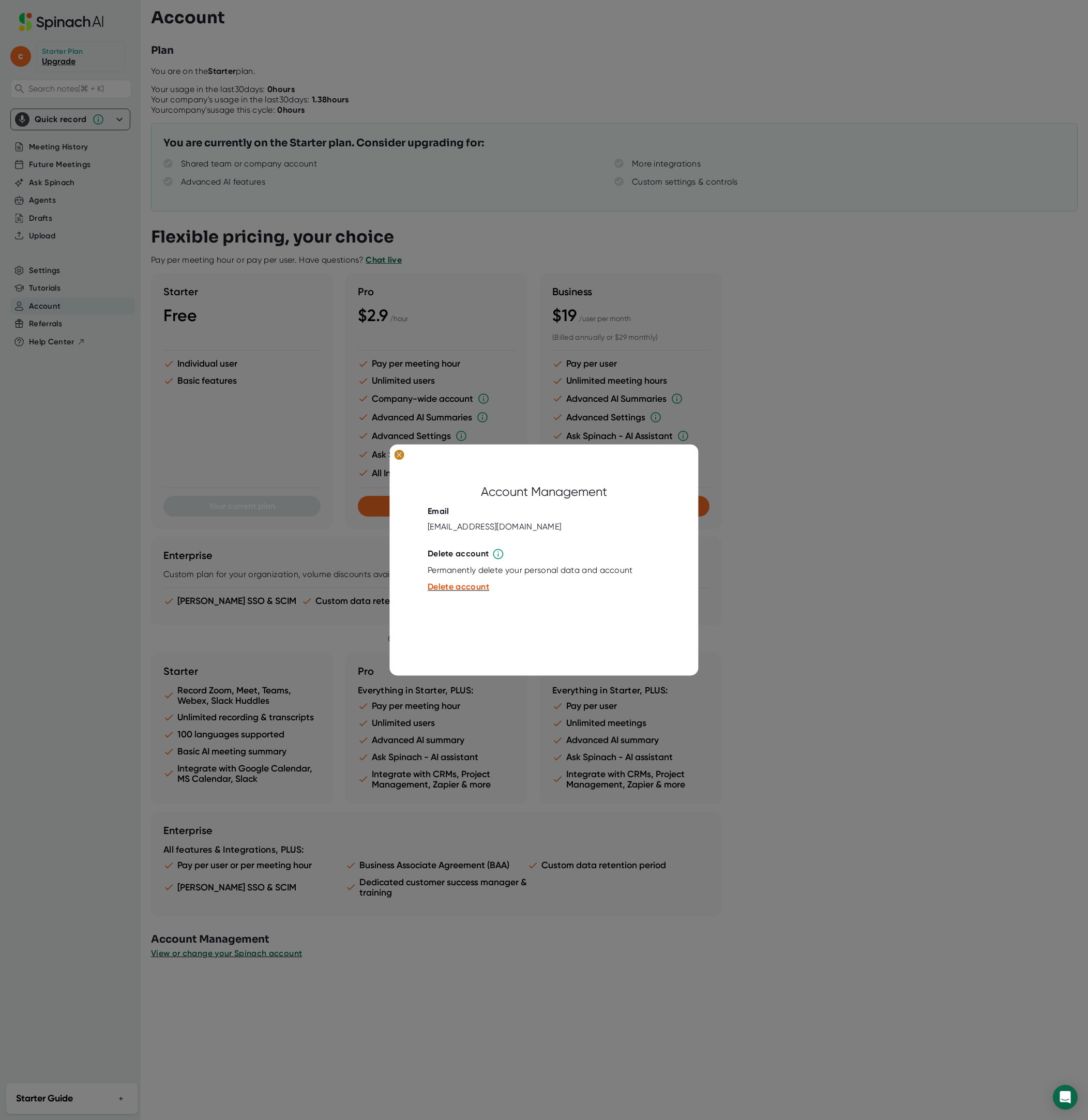
click at [400, 453] on ellipse at bounding box center [398, 455] width 9 height 10
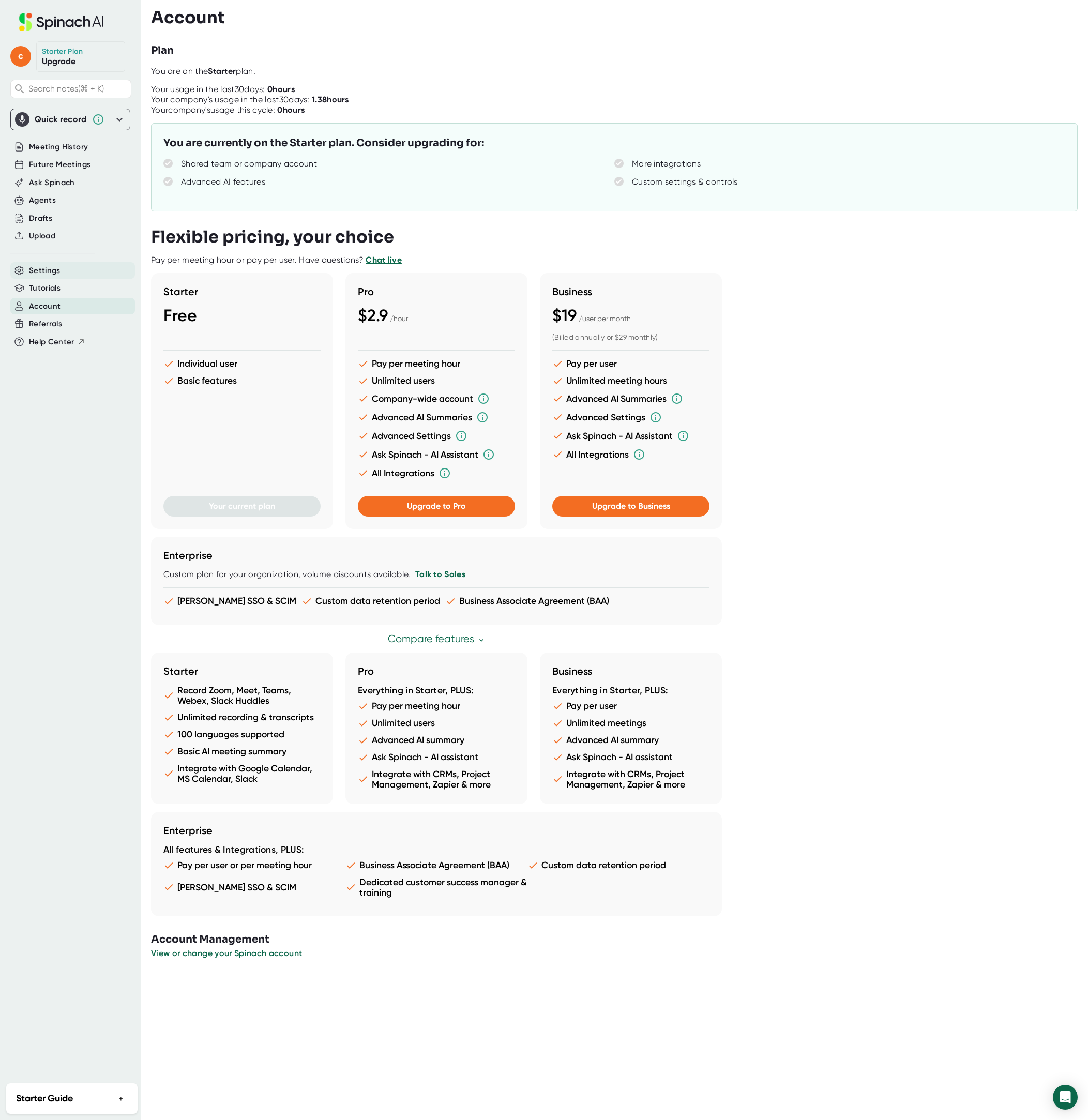
click at [58, 271] on span "Settings" at bounding box center [44, 271] width 31 height 12
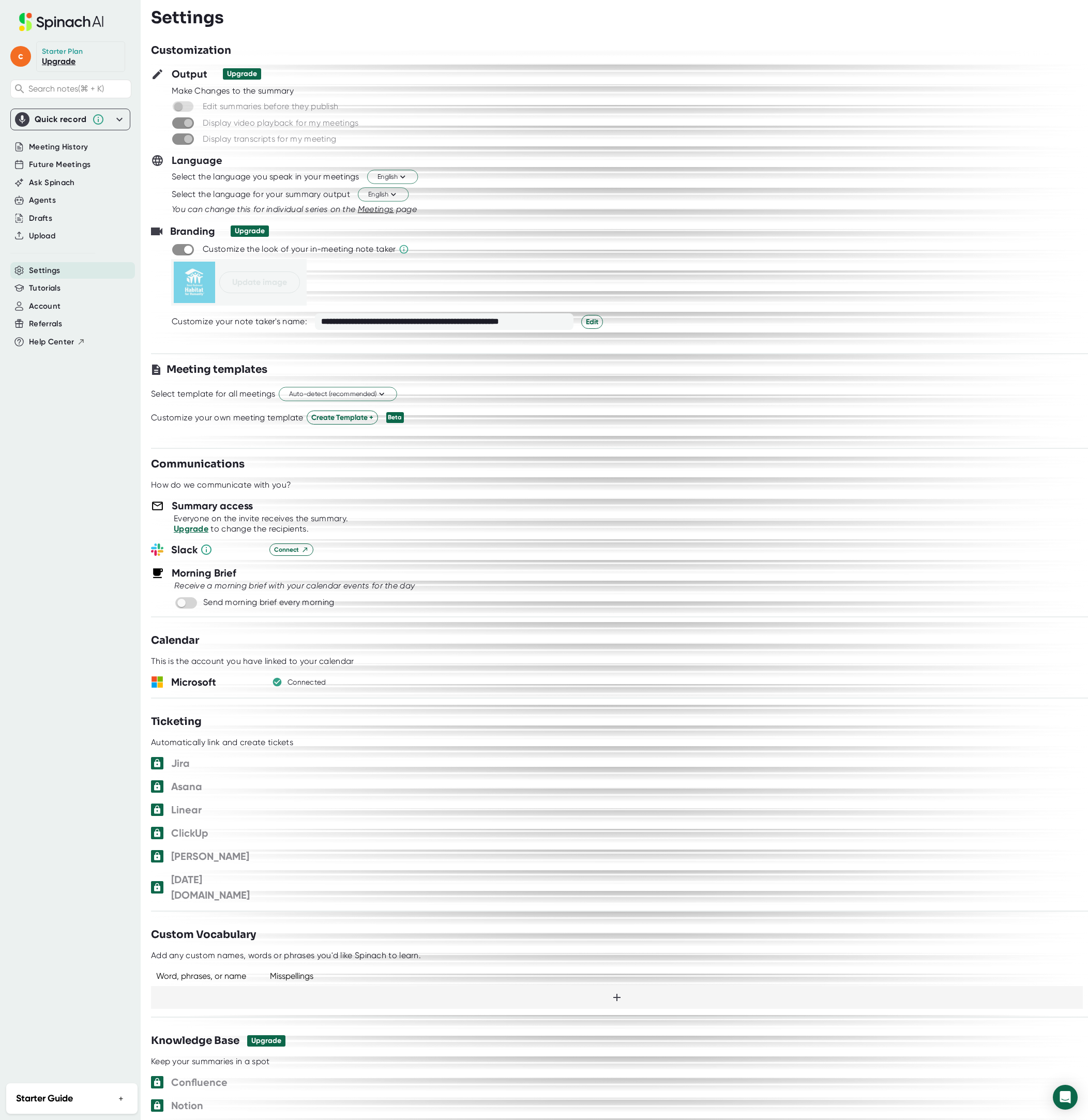
drag, startPoint x: 200, startPoint y: 292, endPoint x: 253, endPoint y: 277, distance: 55.1
click at [201, 292] on img at bounding box center [194, 282] width 41 height 41
click at [251, 233] on div "Upgrade" at bounding box center [250, 231] width 30 height 9
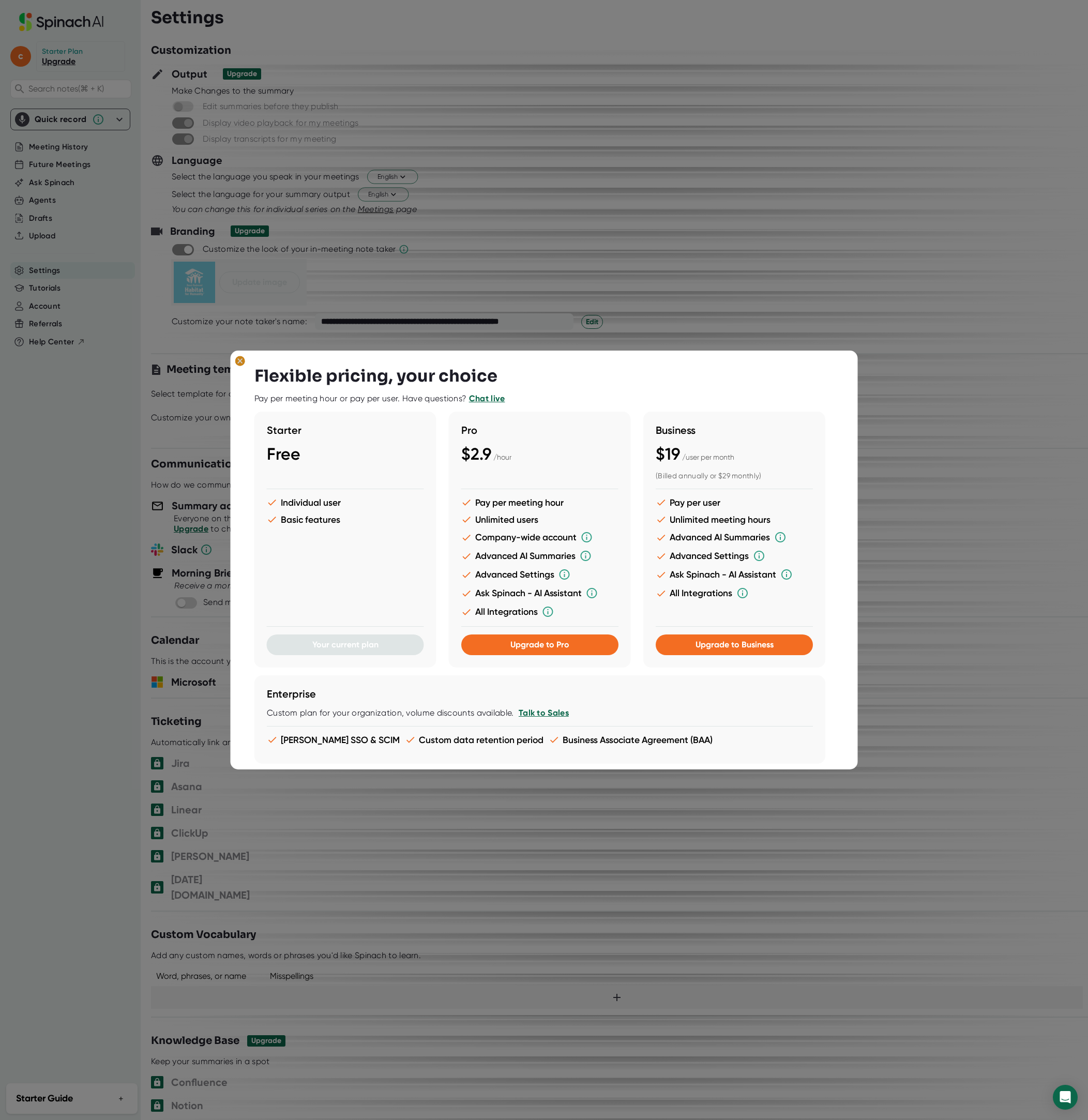
click at [240, 359] on ellipse at bounding box center [239, 361] width 9 height 10
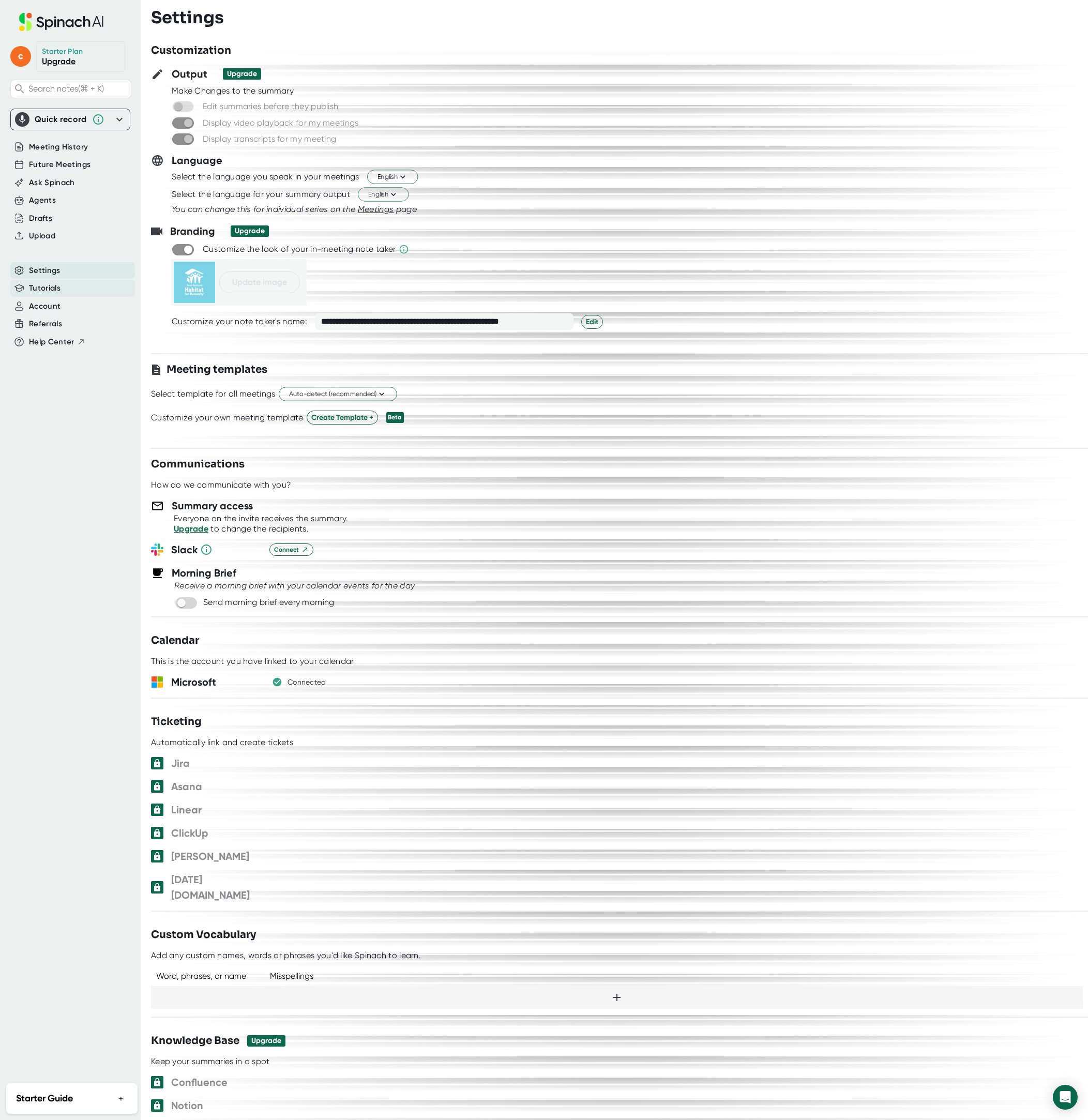
click at [60, 289] on span "Tutorials" at bounding box center [44, 288] width 31 height 12
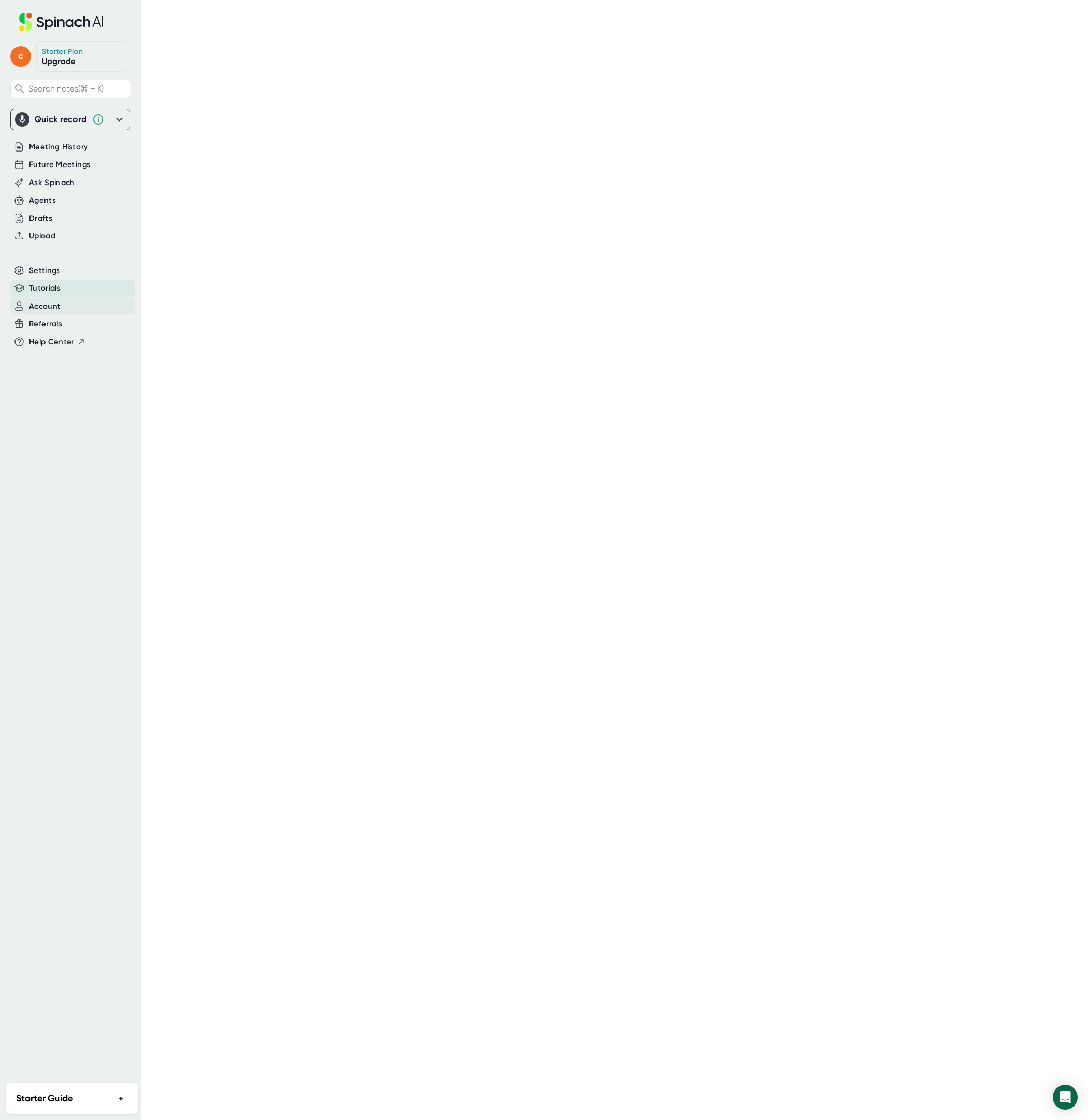
click at [55, 304] on span "Account" at bounding box center [44, 306] width 31 height 12
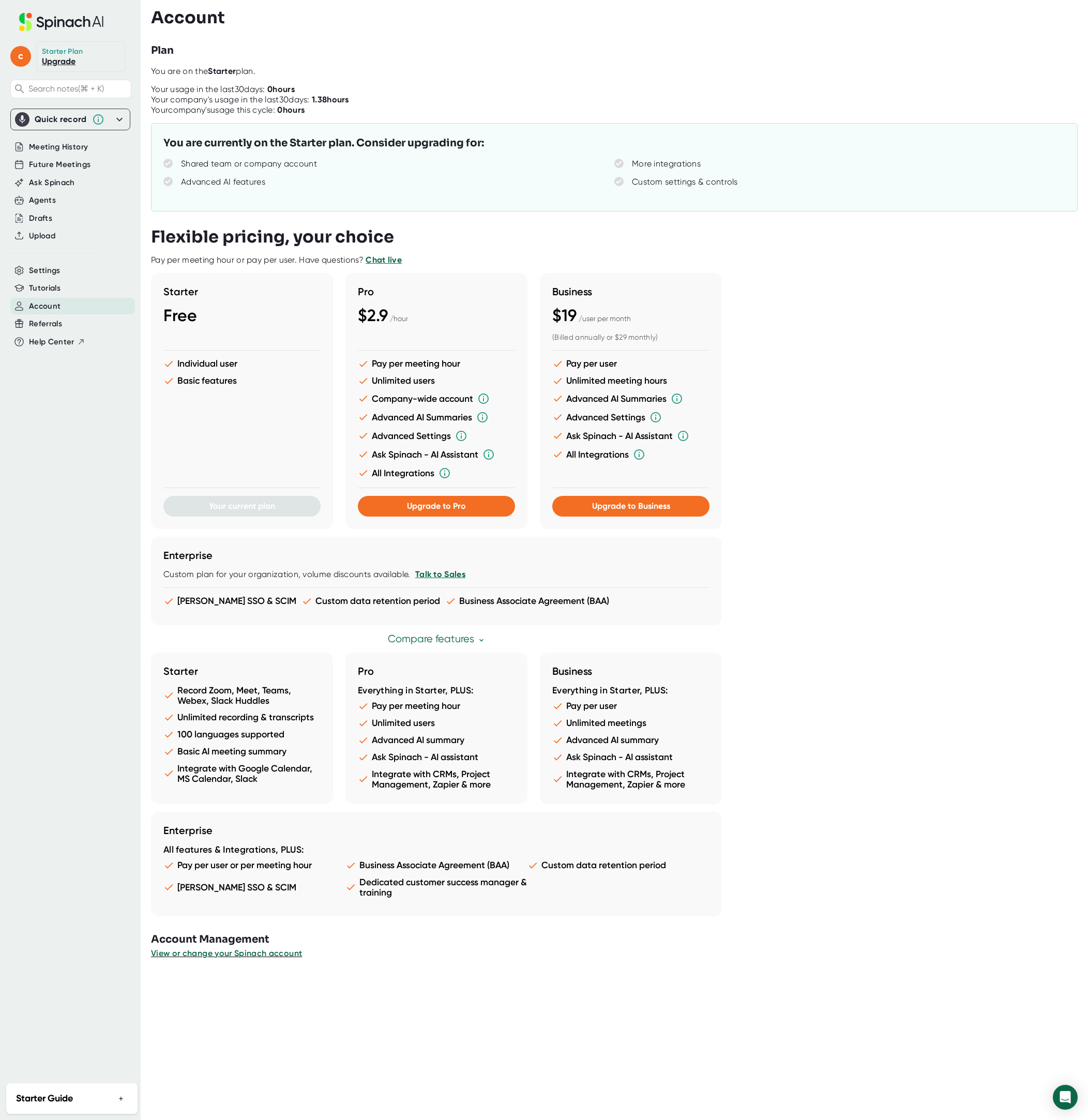
click at [50, 52] on div "Starter Plan" at bounding box center [63, 52] width 41 height 9
click at [32, 56] on div "c" at bounding box center [23, 57] width 26 height 31
click at [23, 57] on span "c" at bounding box center [20, 56] width 20 height 20
click at [52, 52] on div at bounding box center [544, 560] width 1088 height 1120
click at [65, 30] on icon at bounding box center [61, 22] width 138 height 18
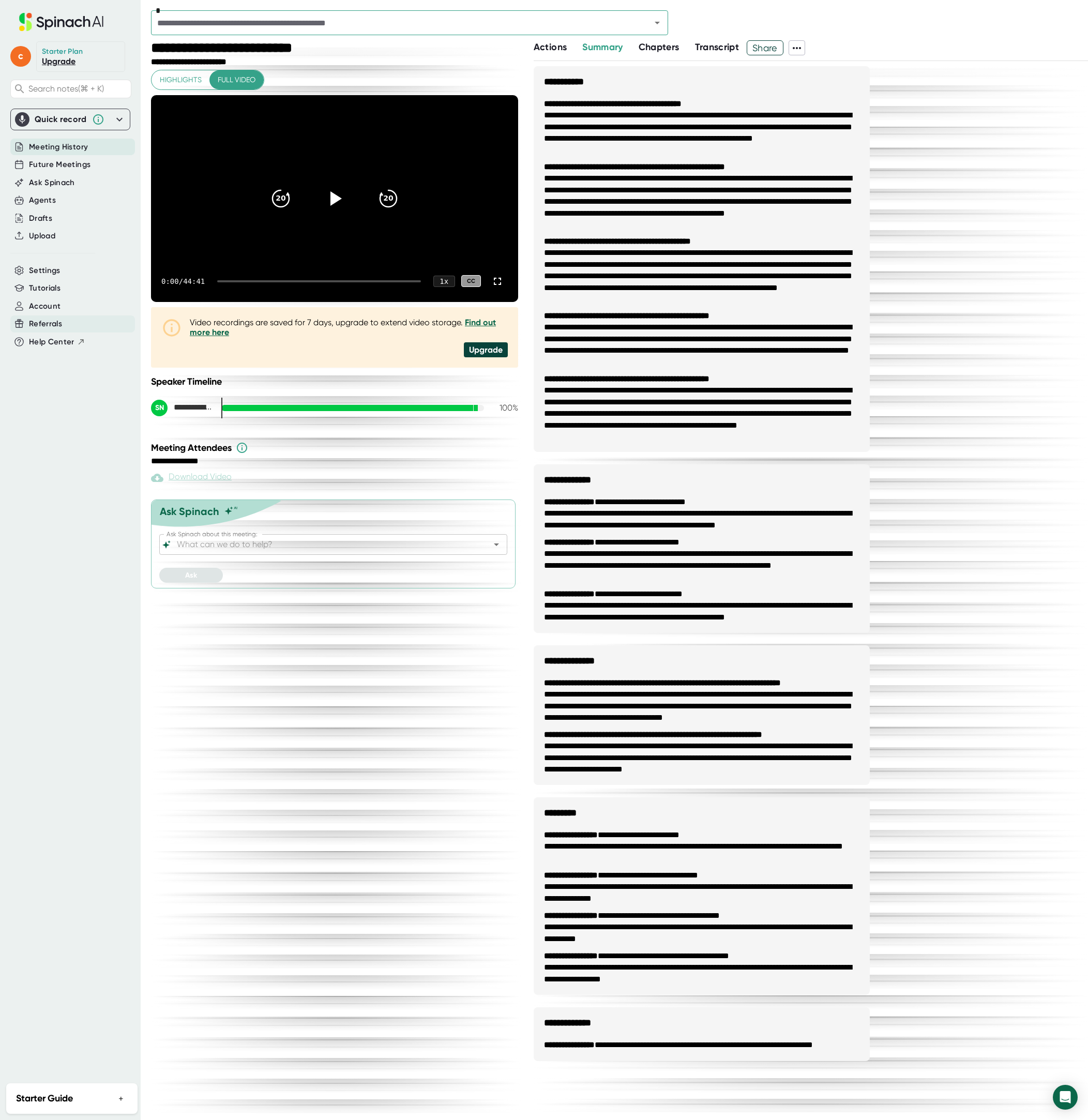
click at [42, 324] on span "Referrals" at bounding box center [45, 324] width 33 height 12
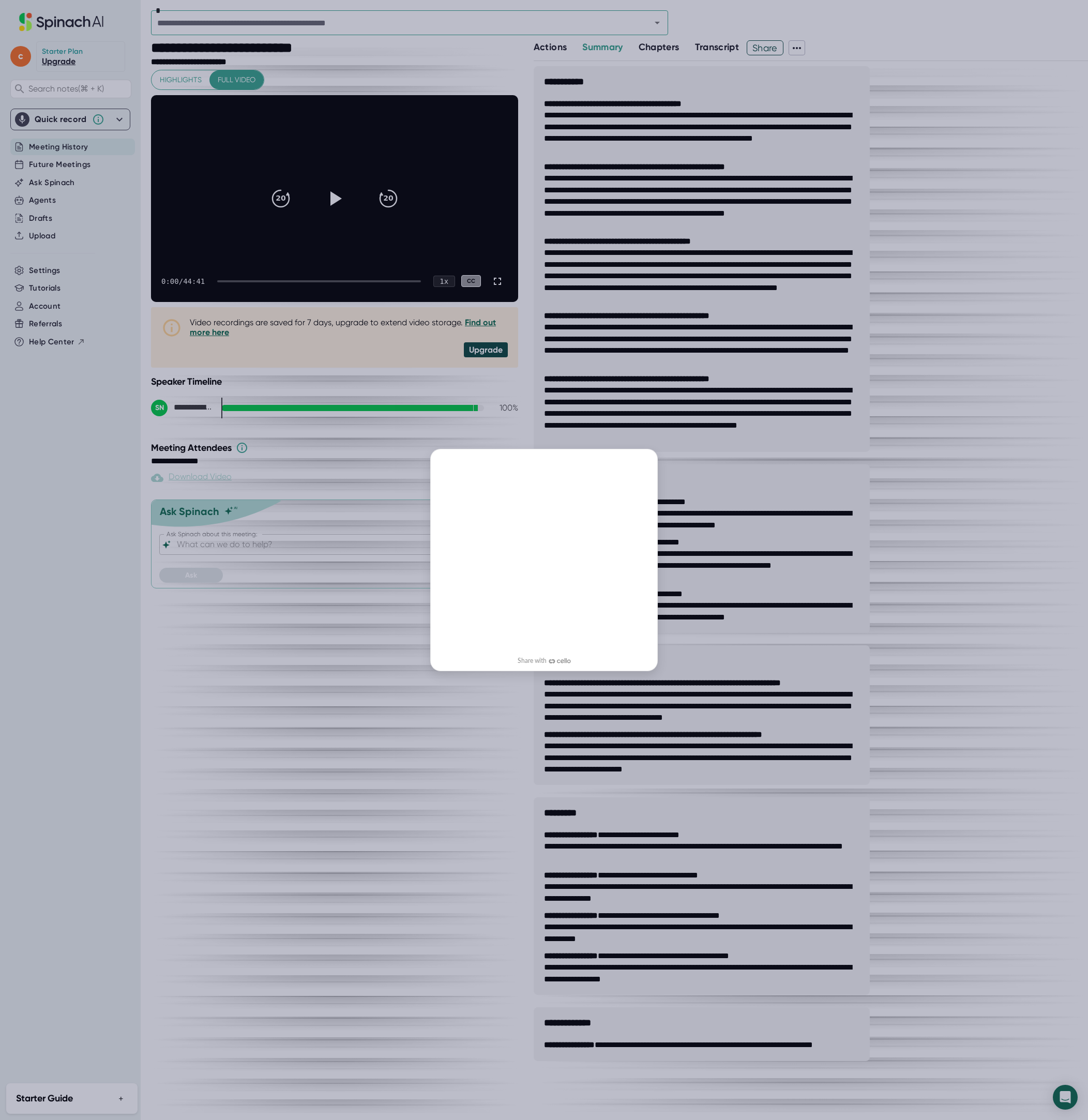
click at [42, 303] on div "Invite Rewards 1 Share & earn up to $5,000 per referral Offer your network 21 d…" at bounding box center [544, 560] width 1088 height 1120
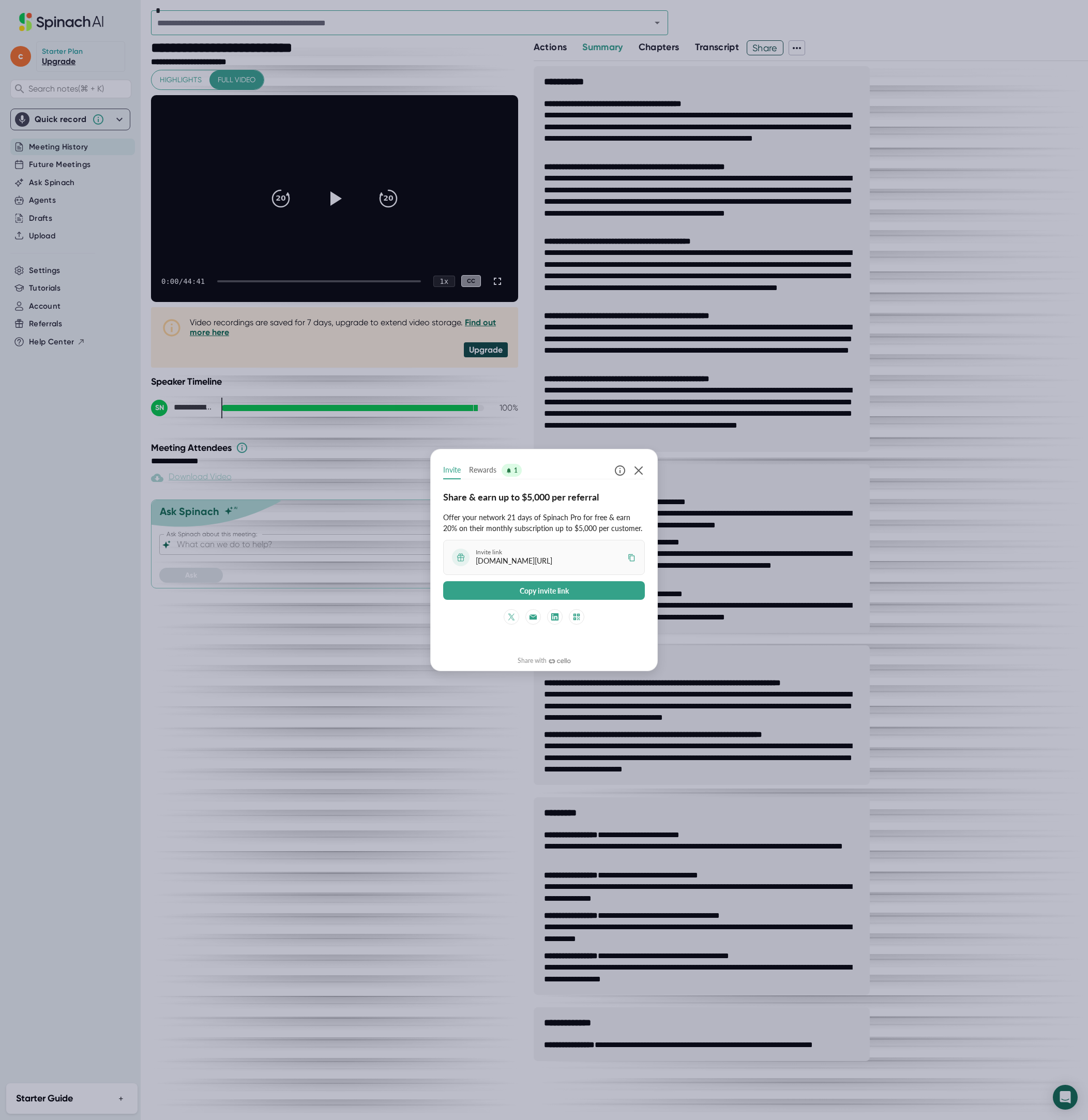
click at [49, 303] on div "Invite Rewards 1 Share & earn up to $5,000 per referral Offer your network 21 d…" at bounding box center [544, 560] width 1088 height 1120
click at [640, 473] on icon "button" at bounding box center [638, 470] width 8 height 8
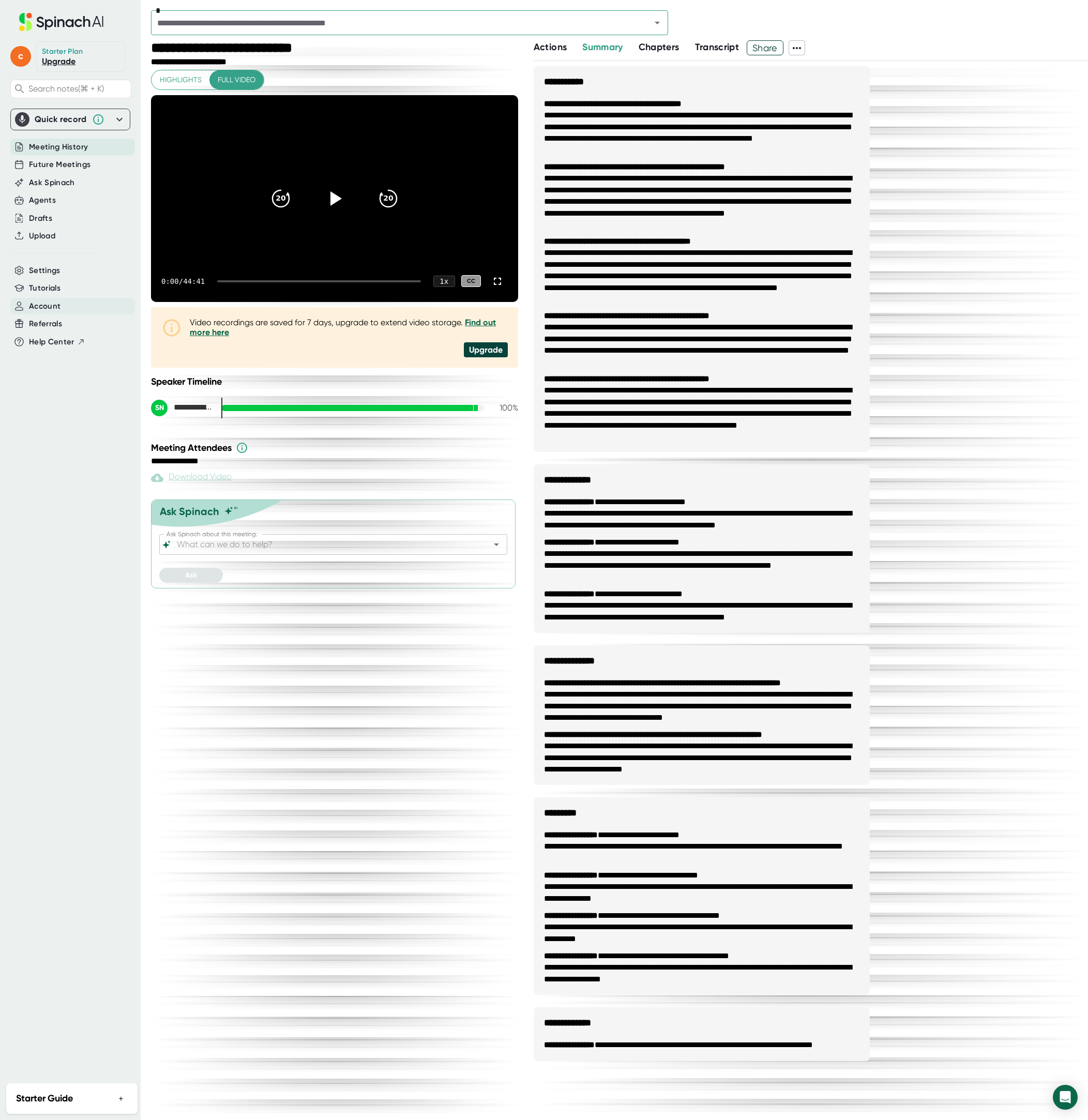
click at [66, 298] on div "Account" at bounding box center [72, 306] width 124 height 17
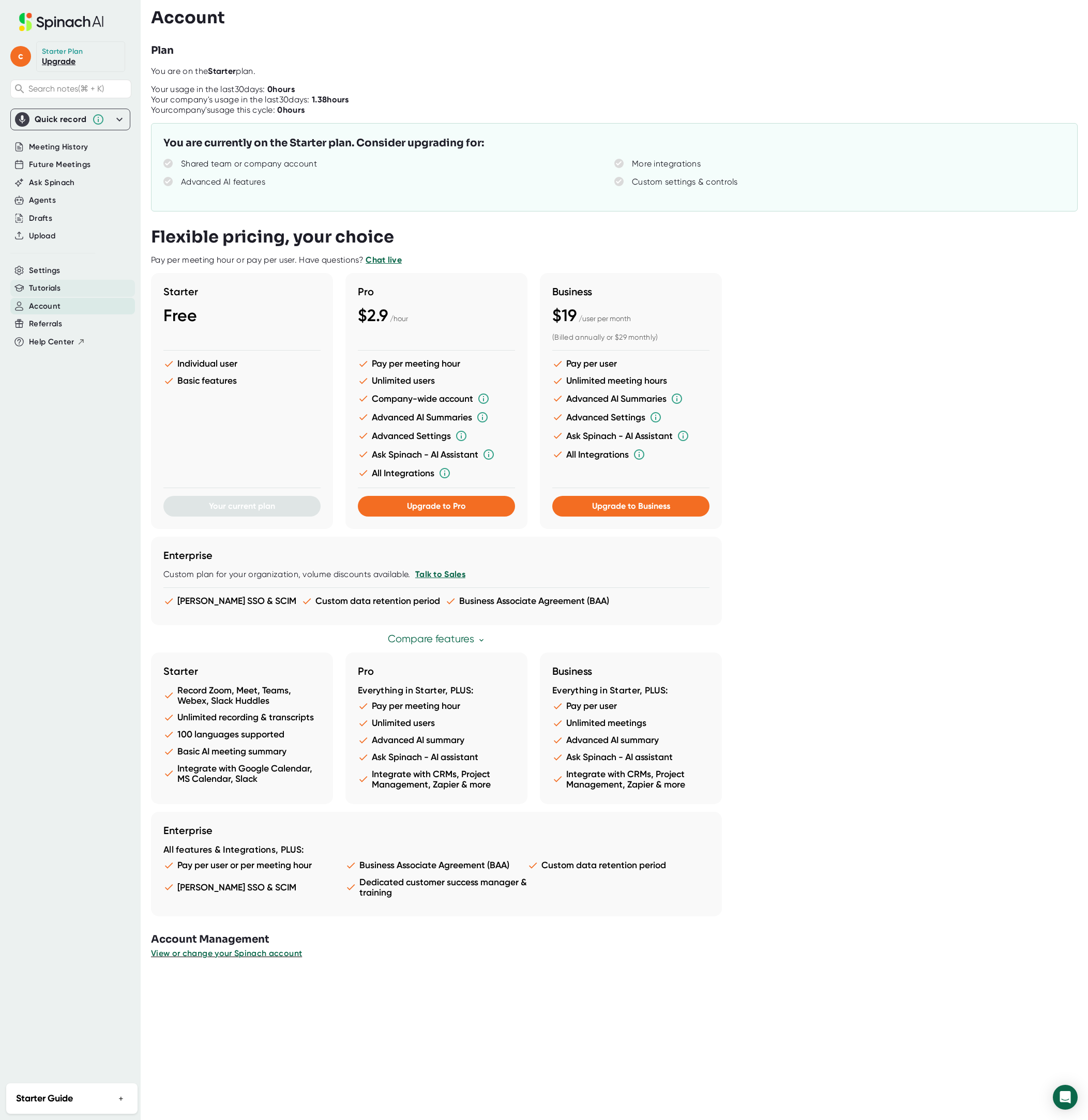
click at [65, 284] on div "Tutorials" at bounding box center [72, 287] width 124 height 17
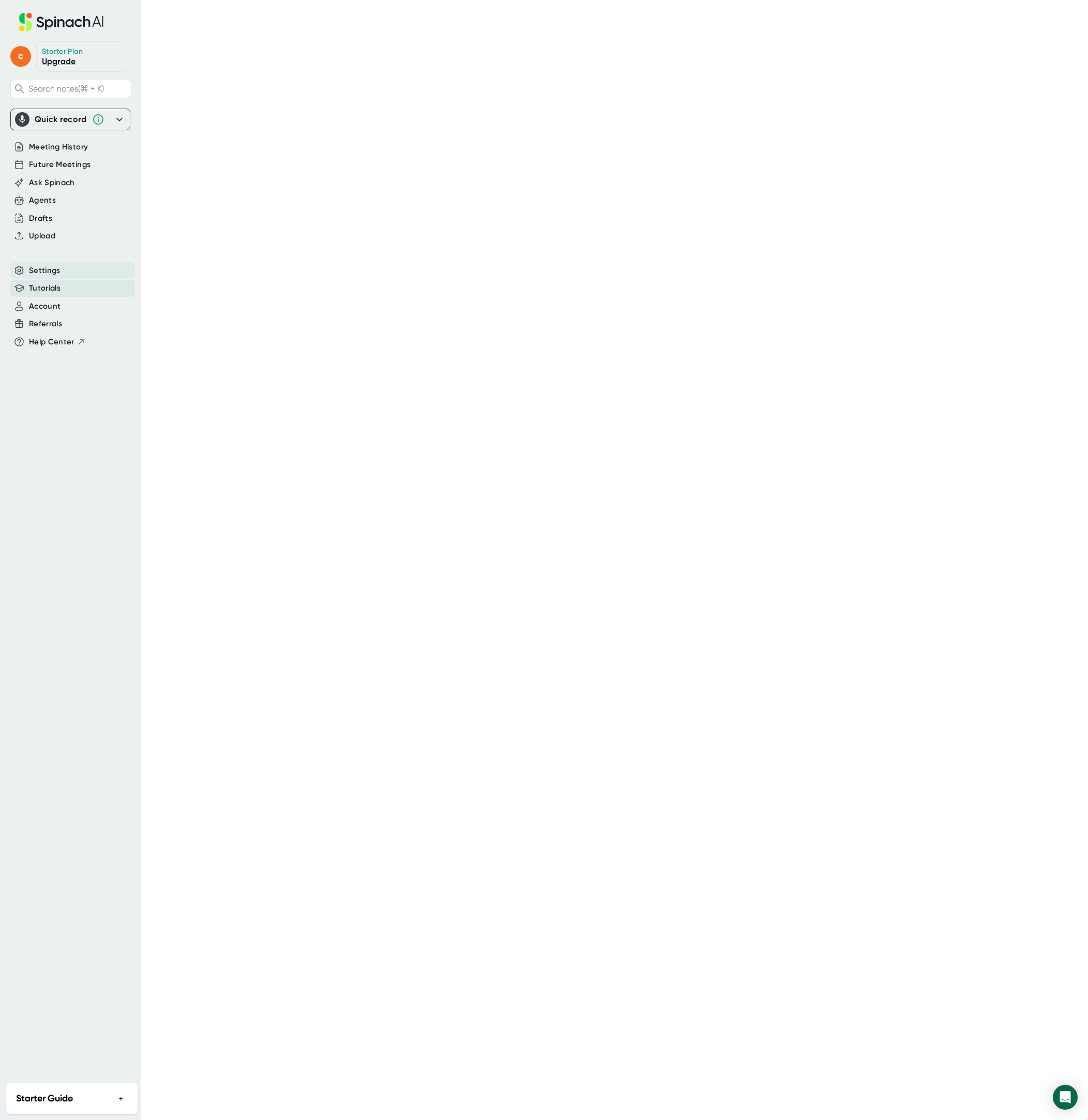
click at [63, 270] on div "Settings" at bounding box center [72, 270] width 124 height 17
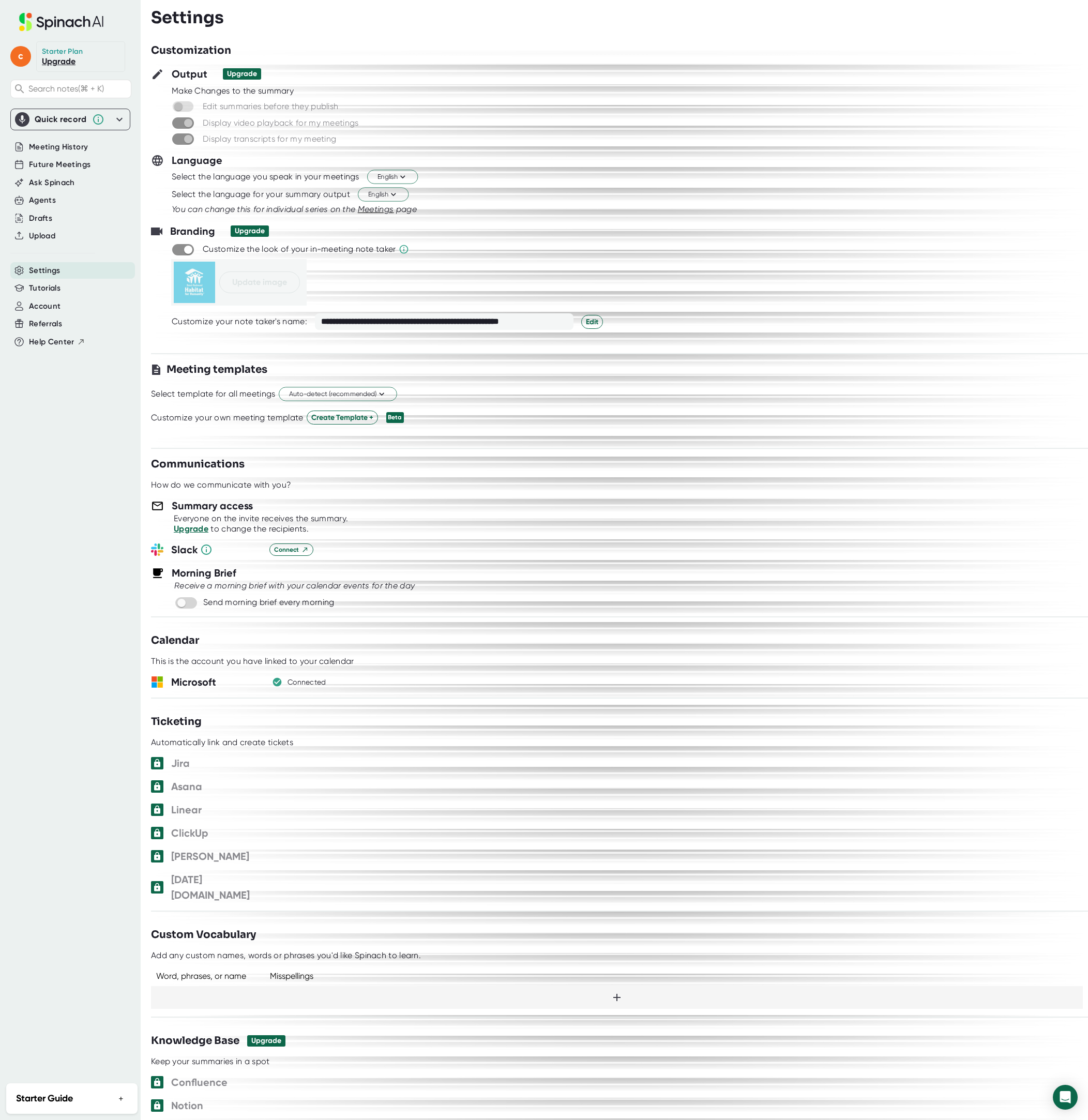
click at [247, 75] on div "Upgrade" at bounding box center [242, 74] width 30 height 9
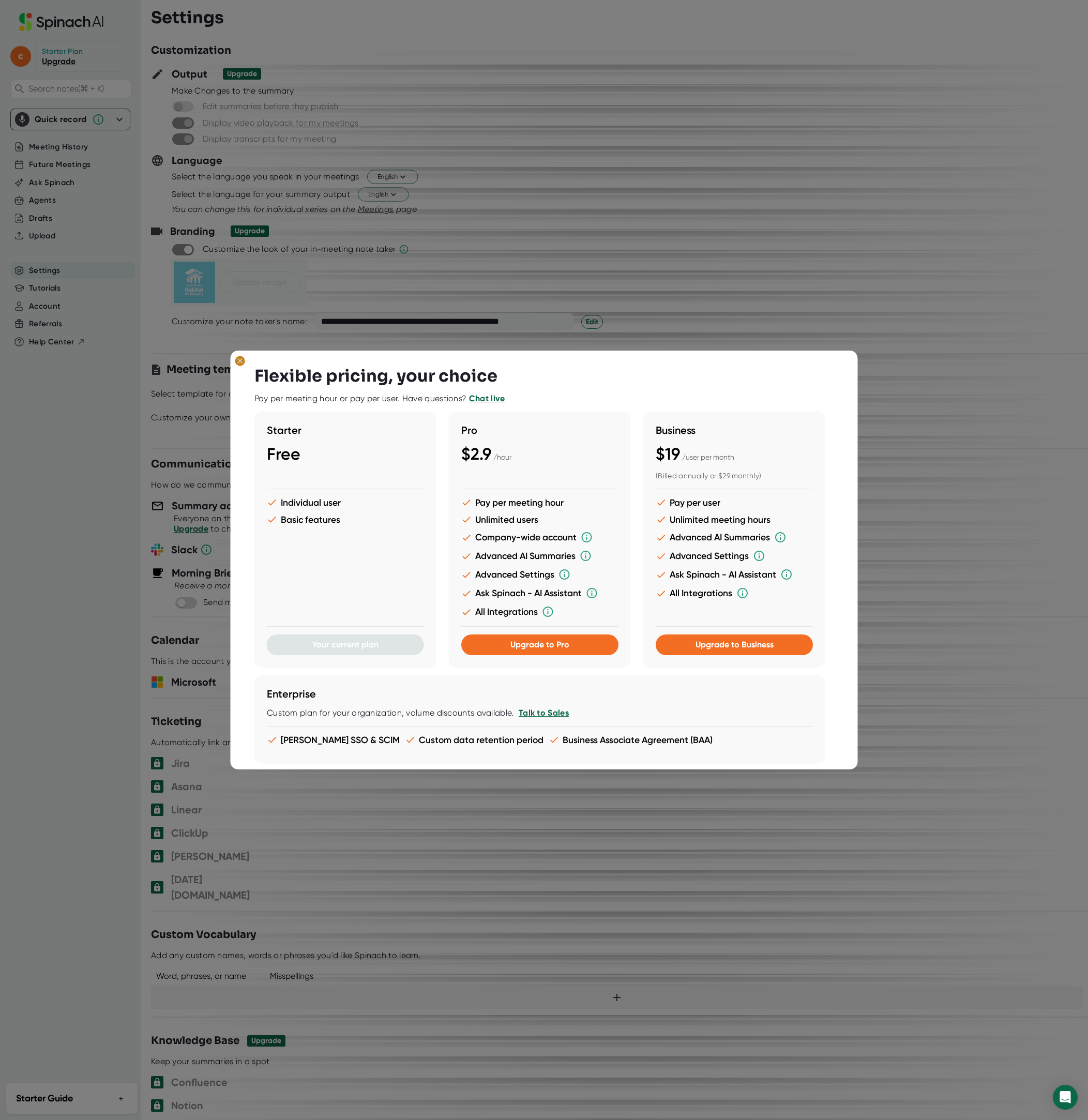
click at [244, 358] on icon at bounding box center [240, 361] width 10 height 10
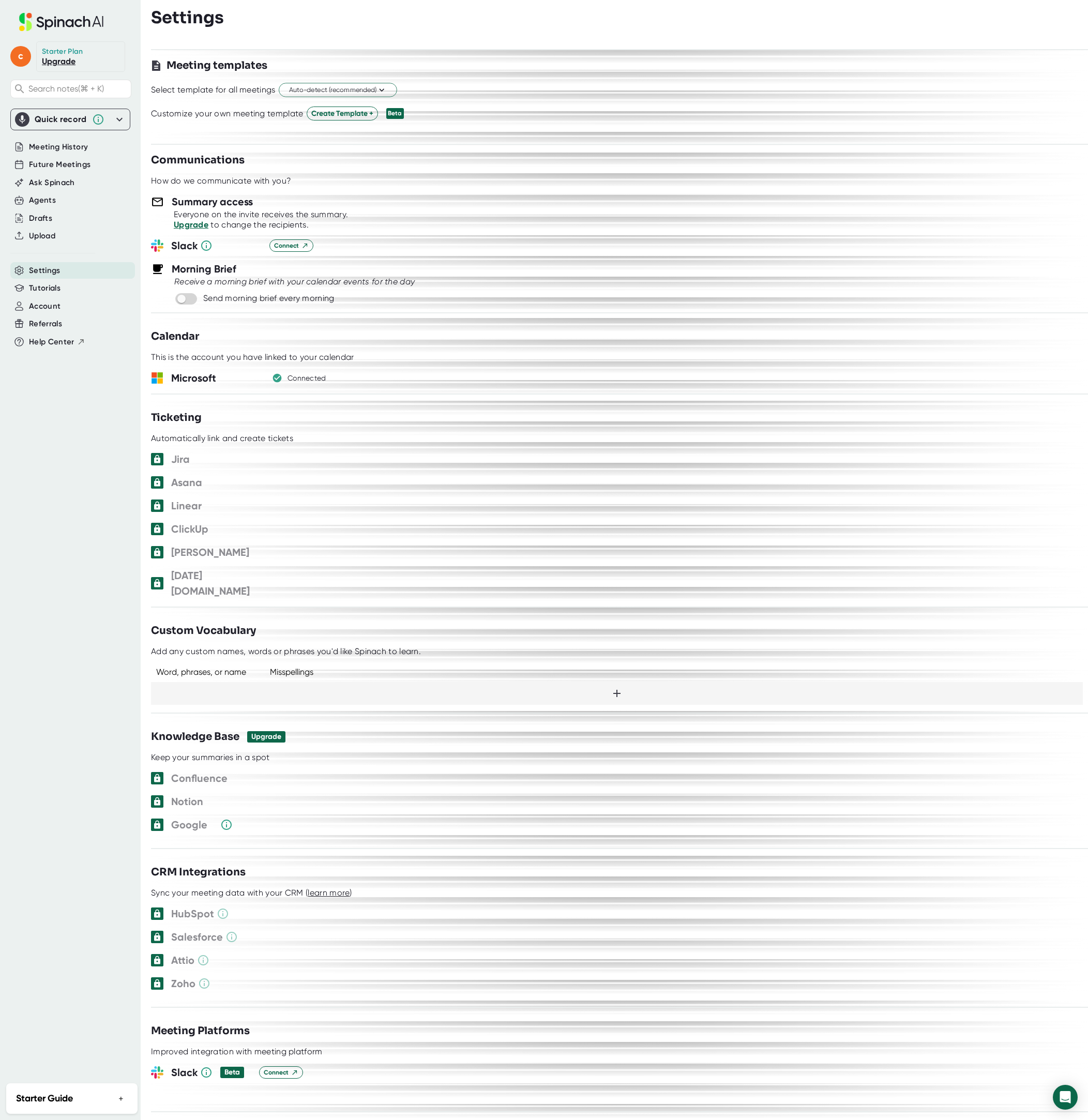
scroll to position [305, 0]
click at [168, 425] on link "Account page" at bounding box center [170, 423] width 51 height 9
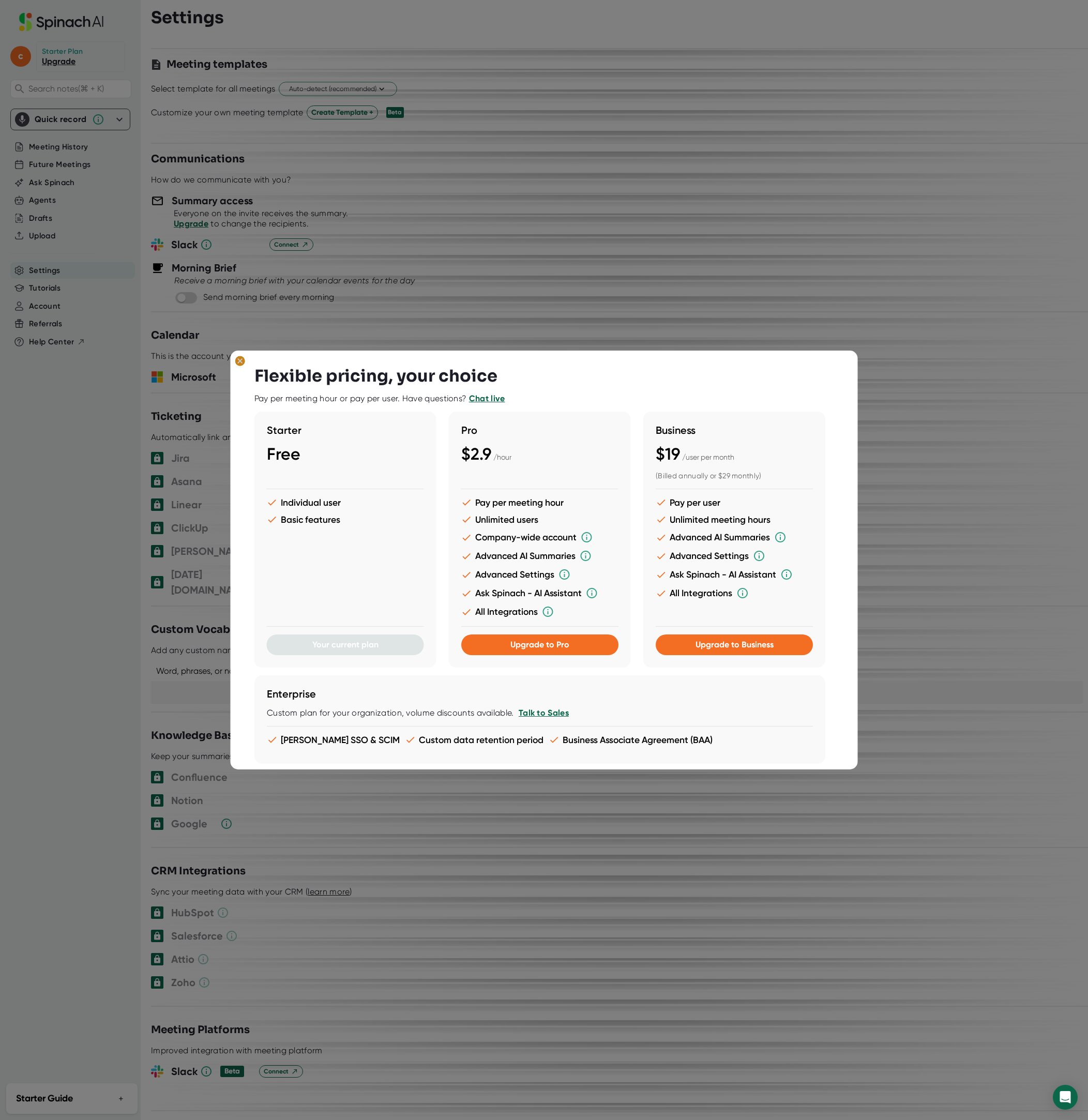
click at [239, 362] on ellipse at bounding box center [239, 361] width 9 height 10
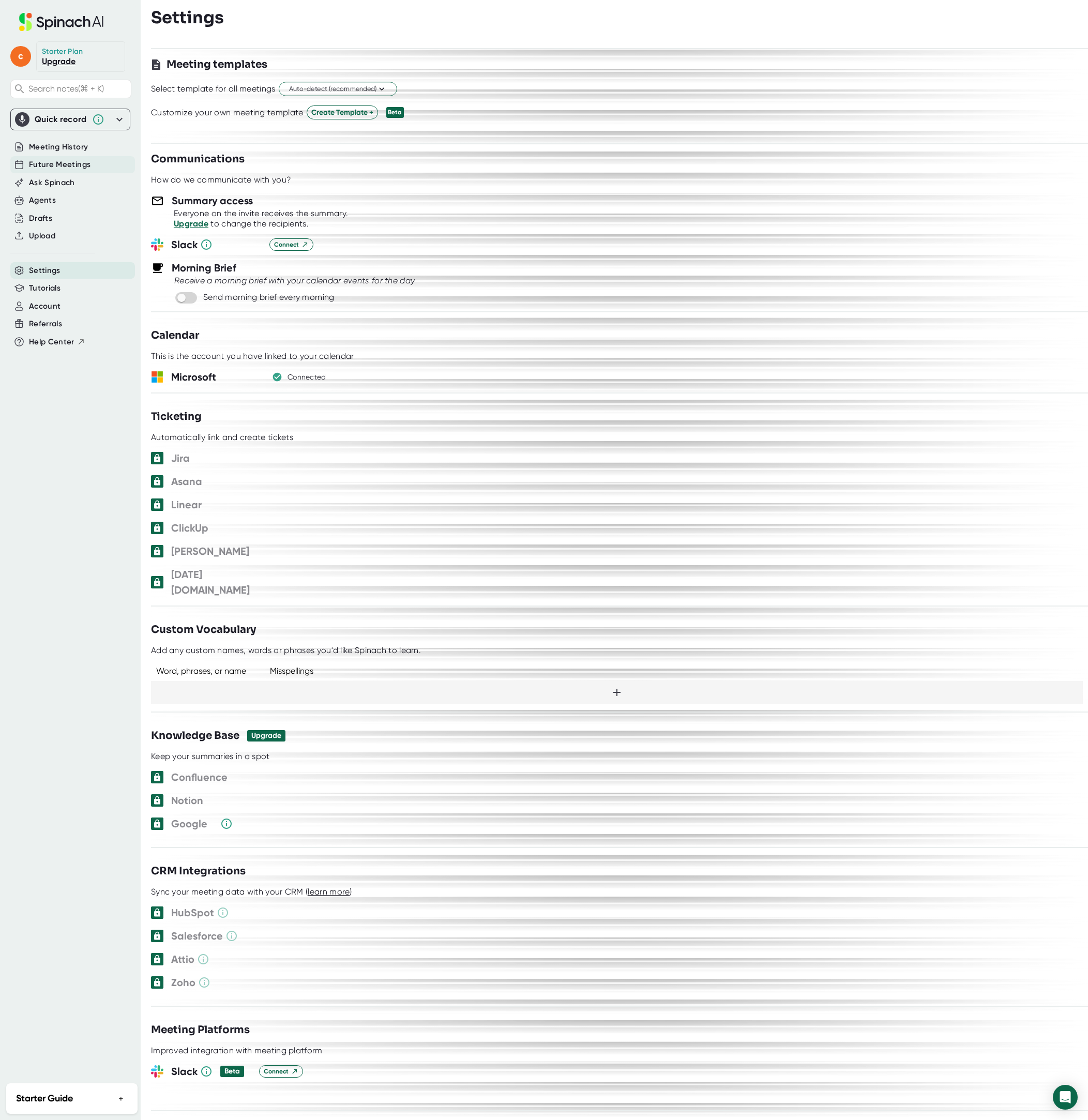
click at [61, 167] on span "Future Meetings" at bounding box center [60, 164] width 62 height 12
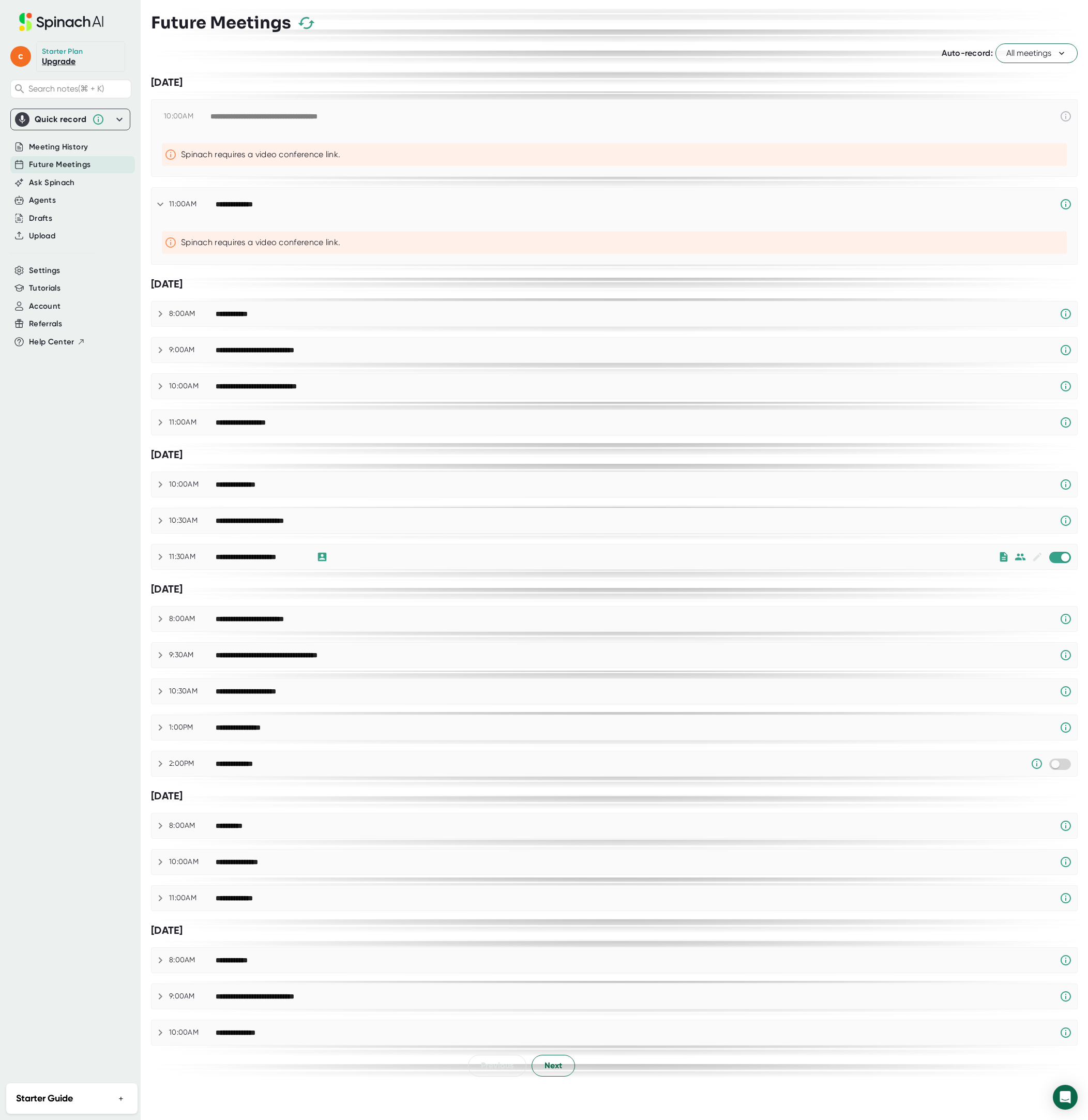
click at [67, 23] on icon at bounding box center [69, 23] width 8 height 8
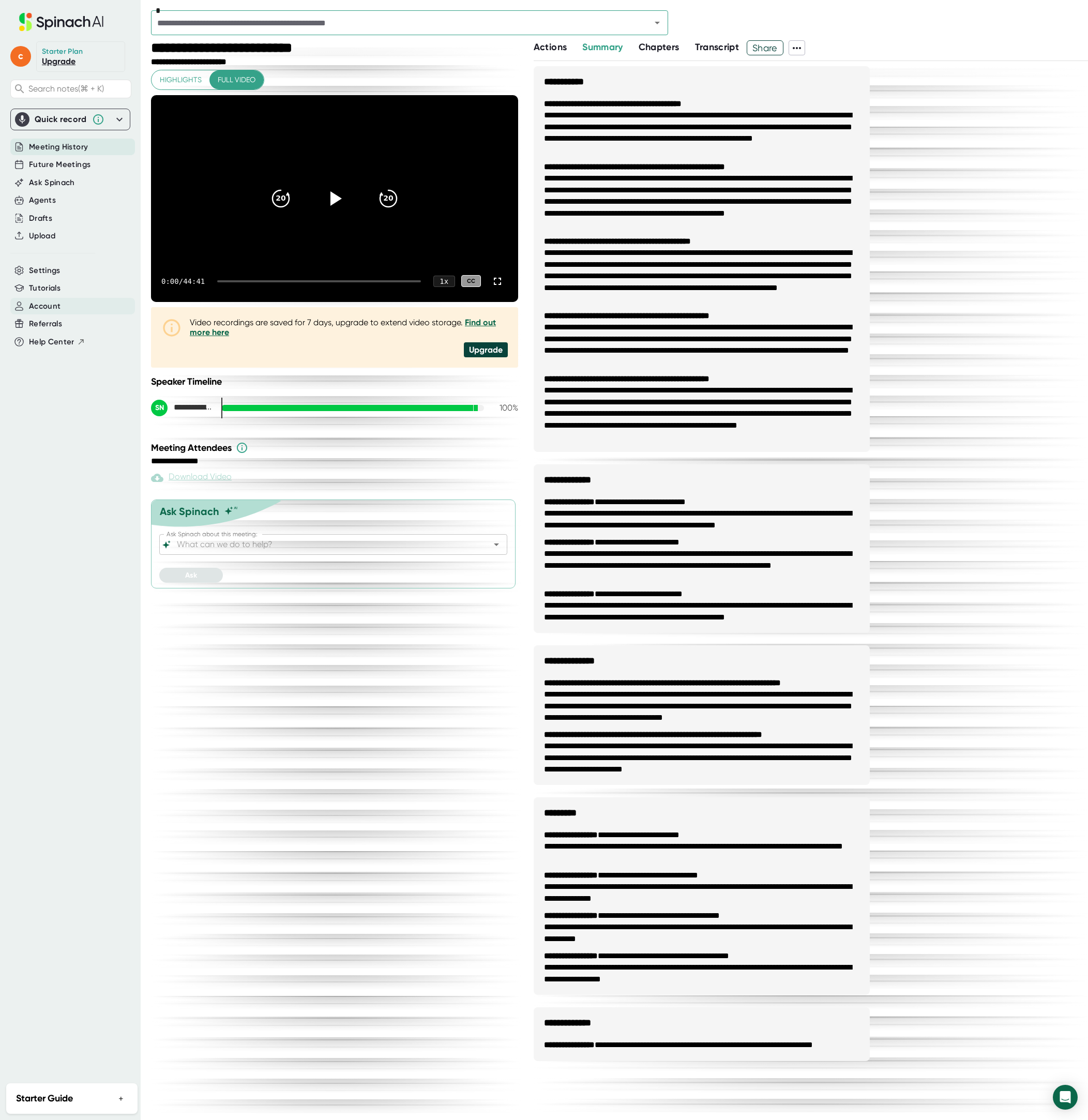
click at [68, 308] on div "Account" at bounding box center [72, 306] width 124 height 17
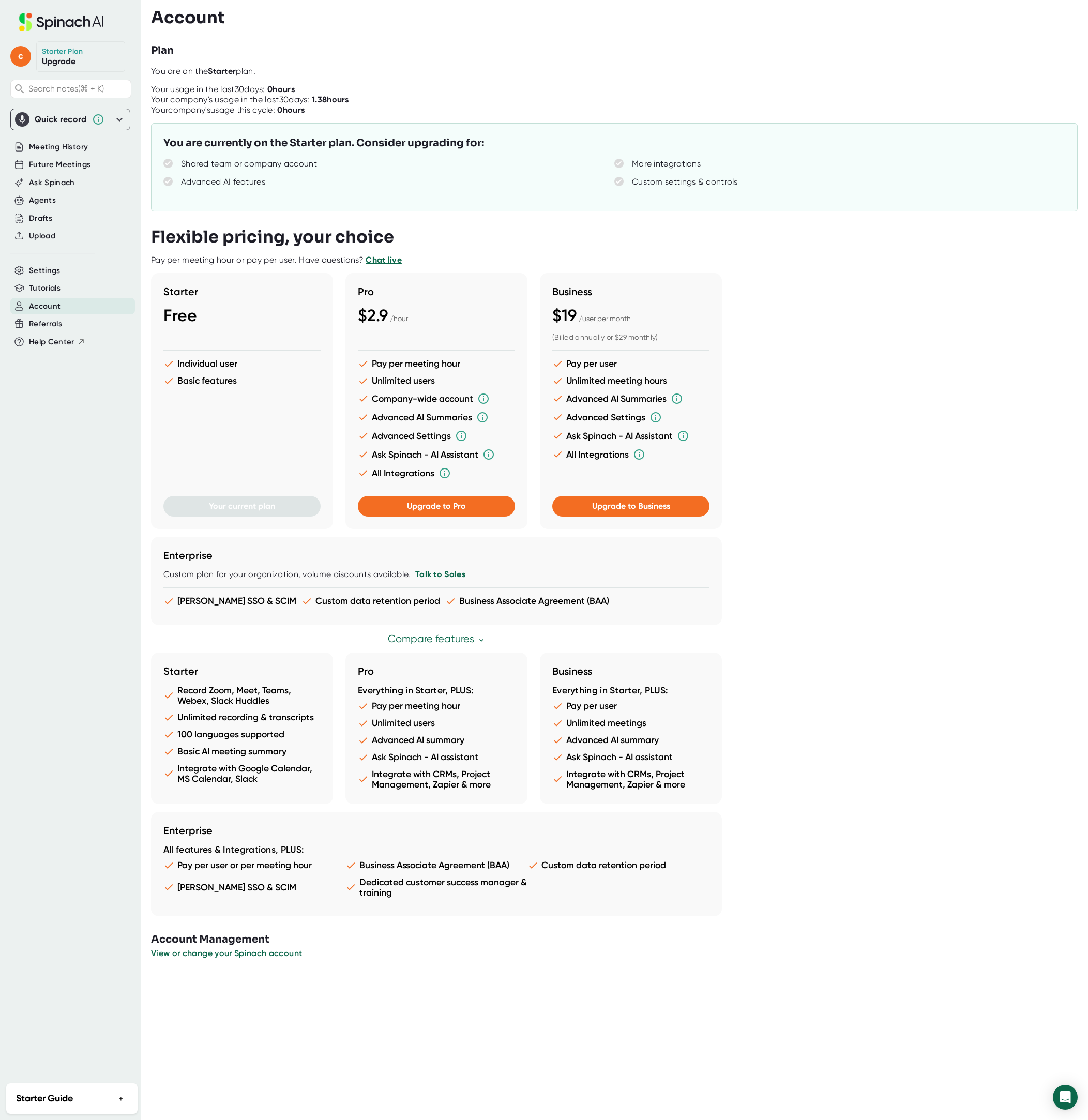
click at [251, 161] on div "Shared team or company account" at bounding box center [249, 164] width 136 height 10
click at [217, 164] on div "Shared team or company account" at bounding box center [249, 164] width 136 height 10
click at [59, 22] on icon at bounding box center [61, 23] width 7 height 8
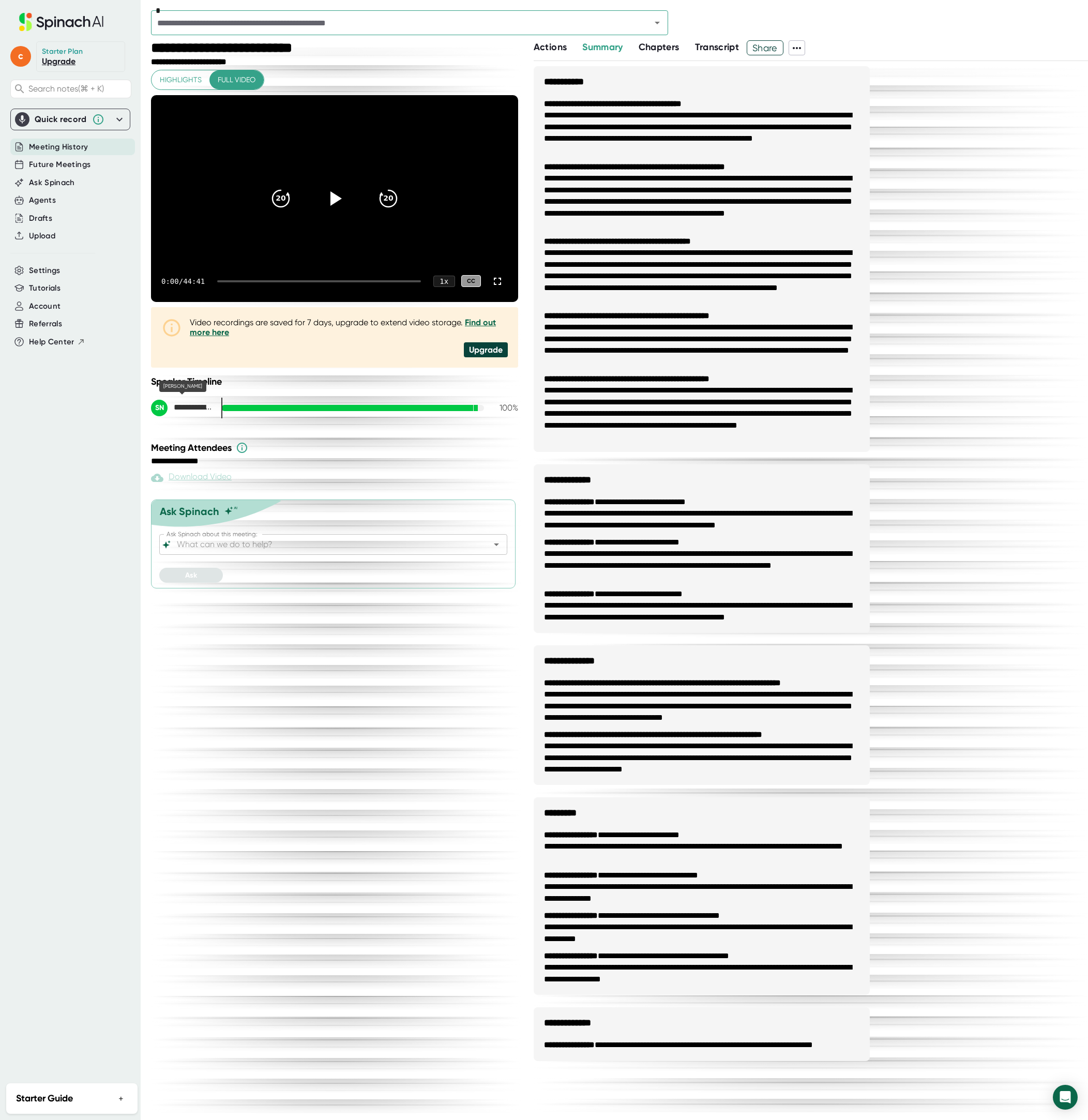
click at [187, 410] on span "**********" at bounding box center [194, 407] width 39 height 9
click at [217, 409] on div "**********" at bounding box center [334, 408] width 367 height 17
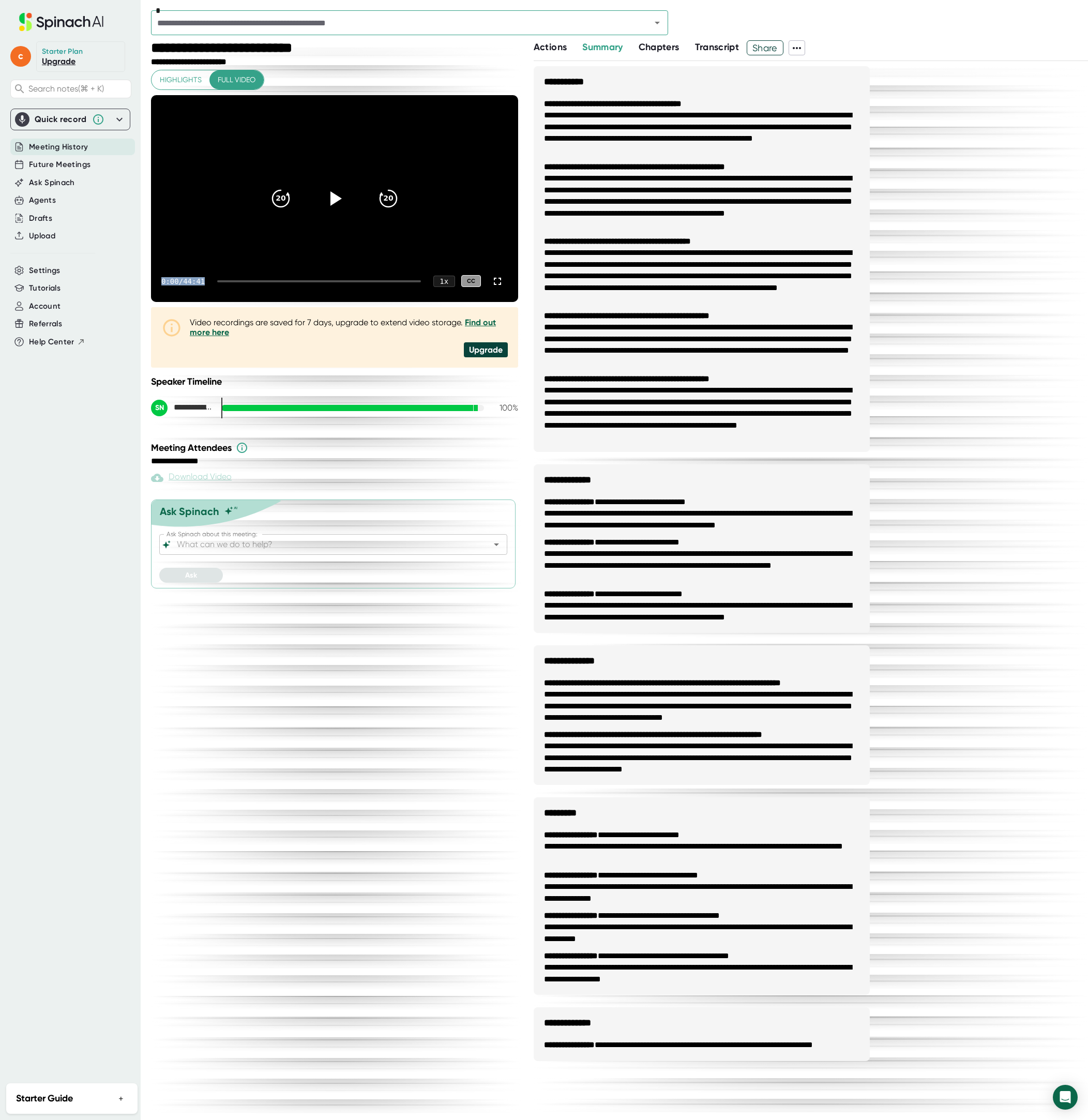
drag, startPoint x: 274, startPoint y: 281, endPoint x: 218, endPoint y: 245, distance: 66.6
click at [153, 281] on div "0:00 / 44:41 1 x CC" at bounding box center [334, 281] width 367 height 41
click at [55, 143] on span "Meeting History" at bounding box center [58, 147] width 59 height 12
click at [55, 27] on icon at bounding box center [73, 21] width 36 height 11
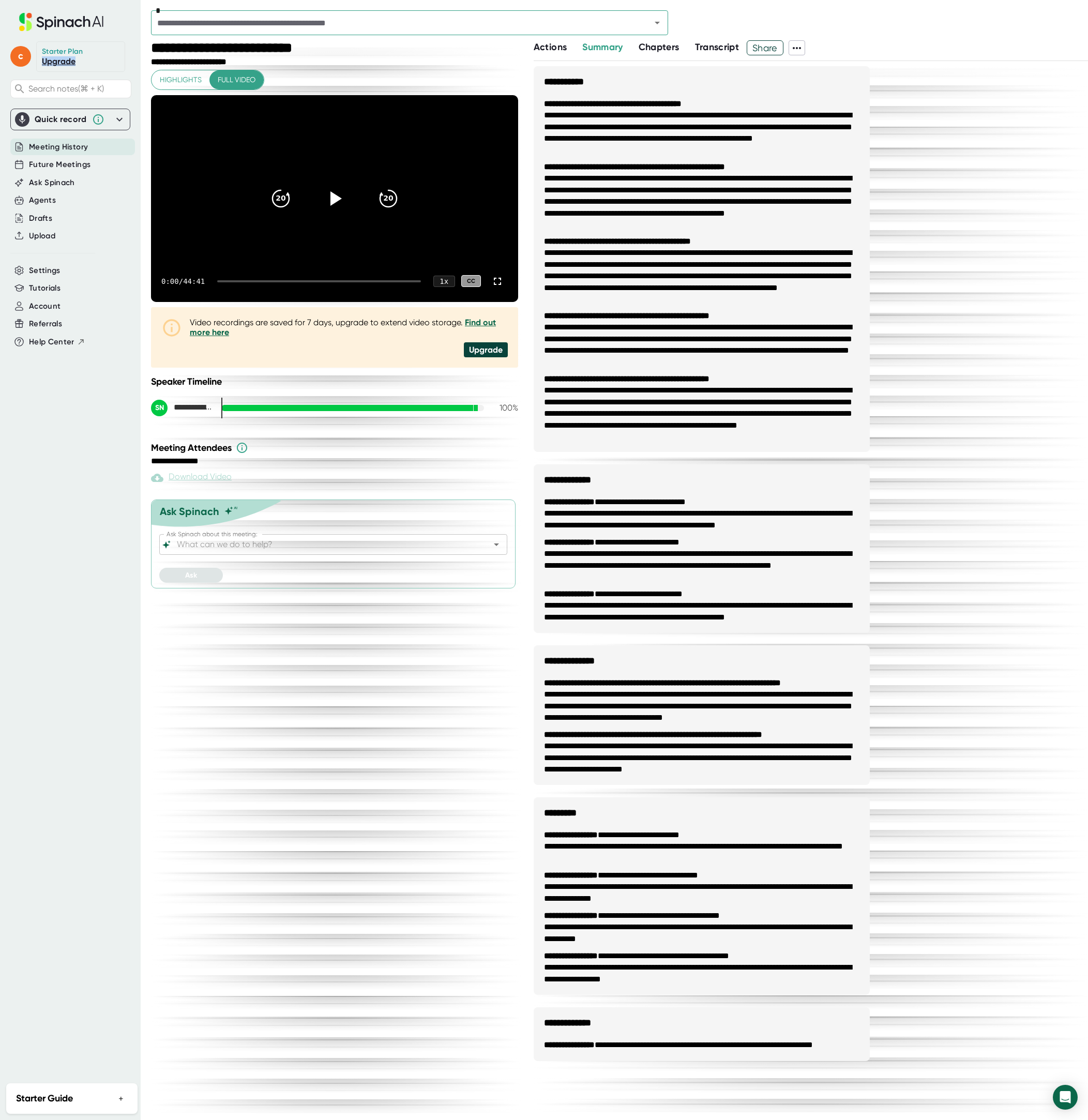
click at [55, 27] on icon at bounding box center [73, 21] width 36 height 11
click at [55, 19] on icon at bounding box center [61, 22] width 138 height 18
click at [51, 269] on span "Settings" at bounding box center [44, 271] width 31 height 12
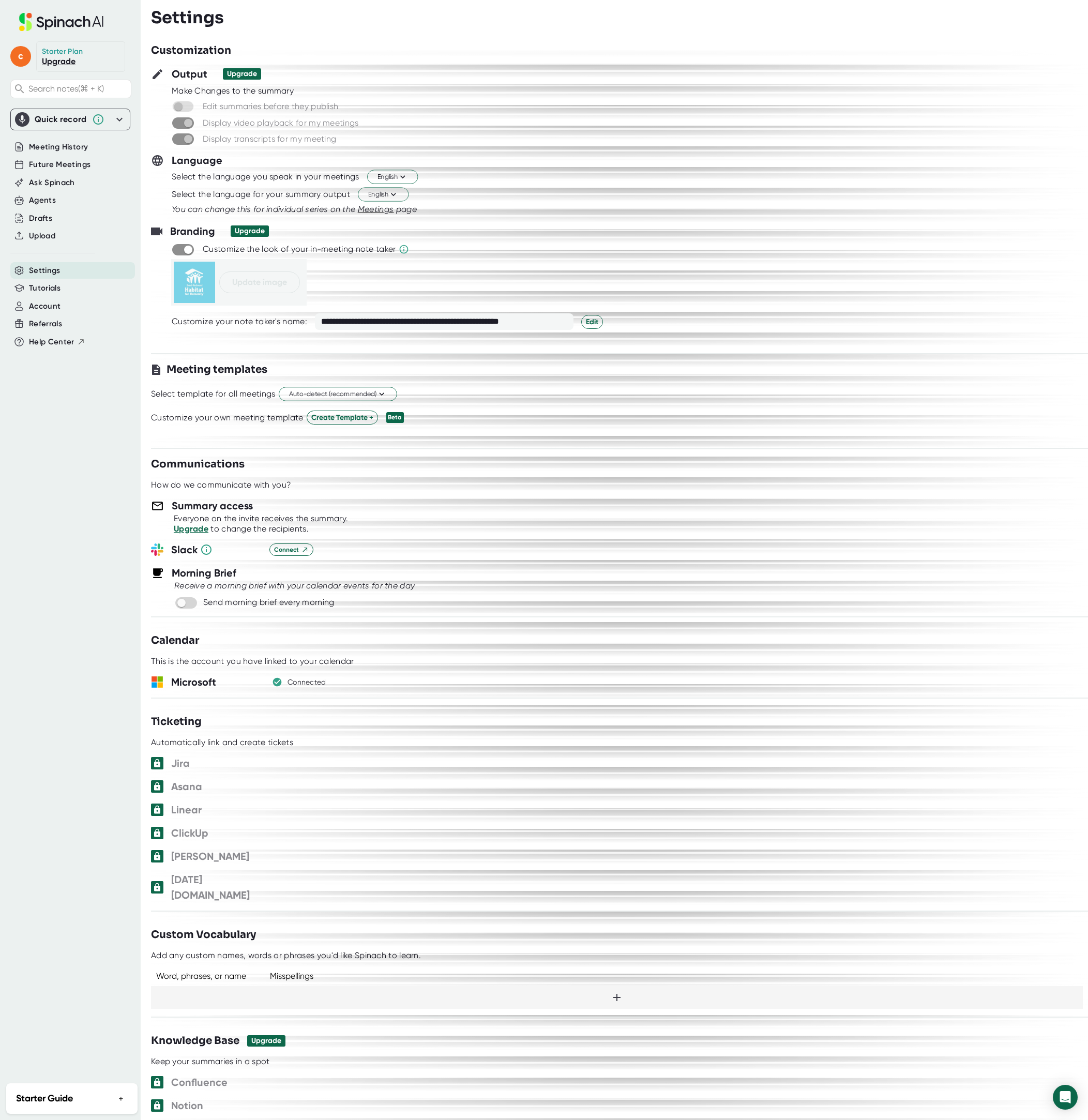
click at [51, 269] on span "Settings" at bounding box center [44, 271] width 31 height 12
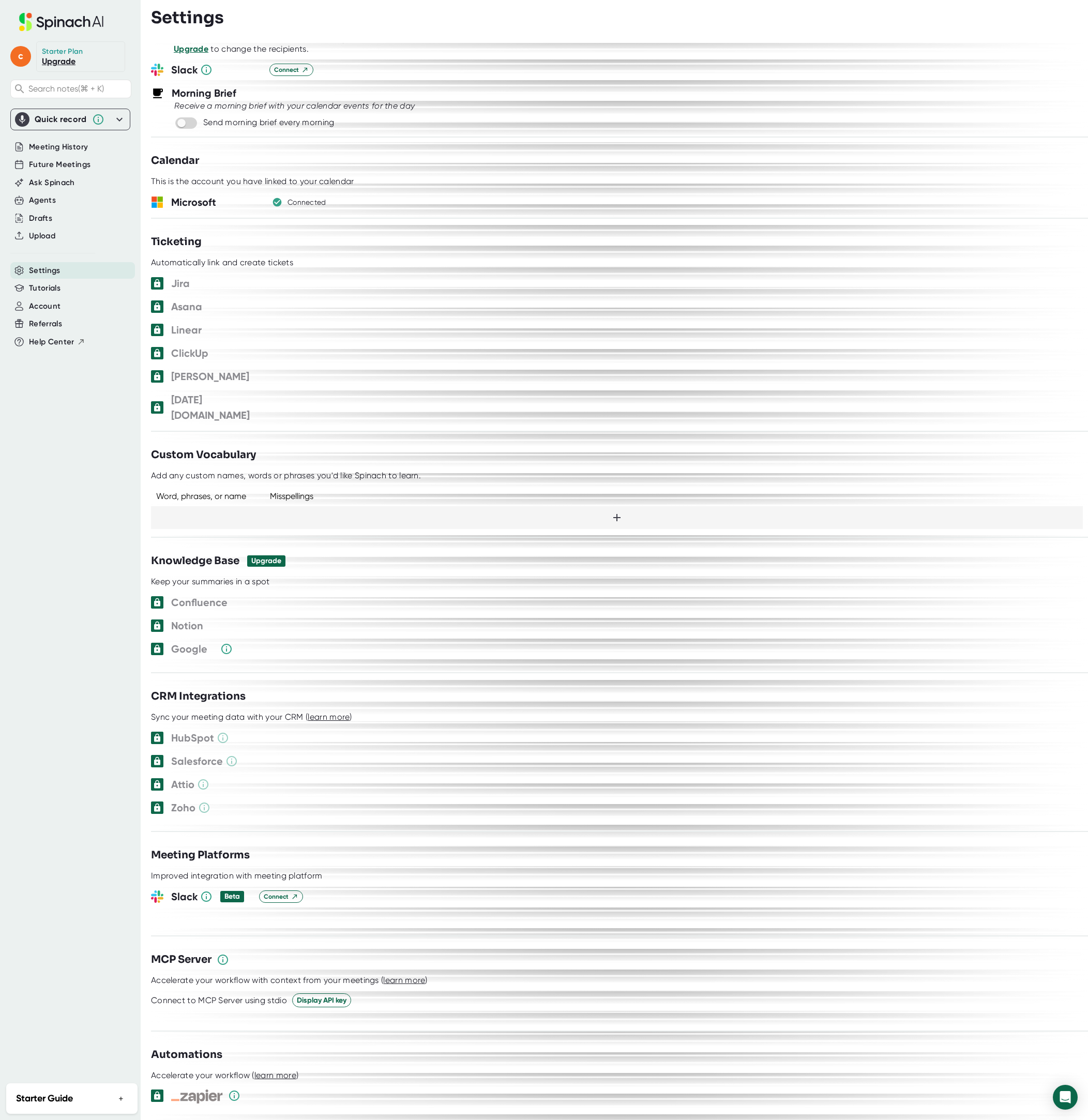
scroll to position [480, 0]
